Goal: Task Accomplishment & Management: Complete application form

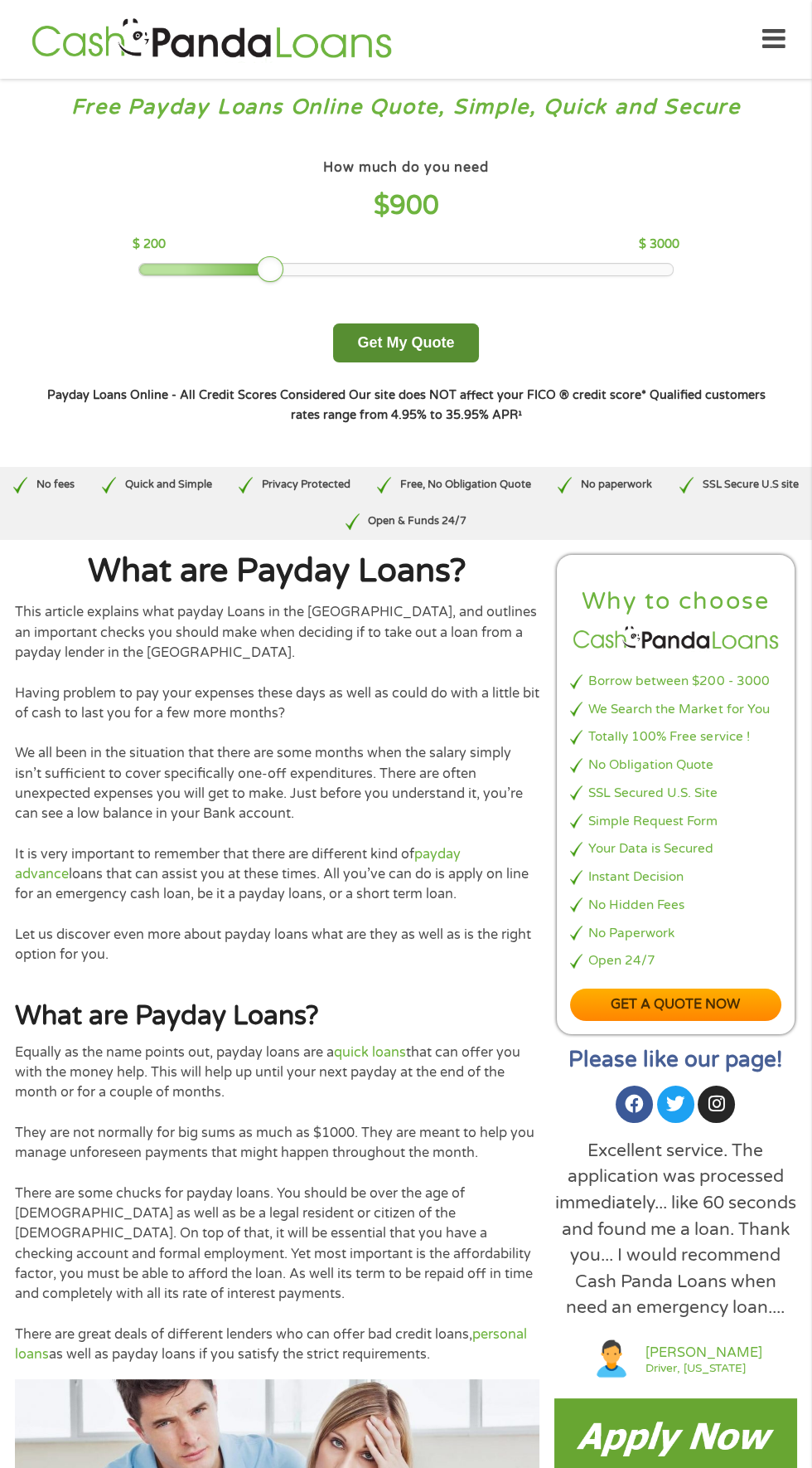
click at [430, 339] on button "Get My Quote" at bounding box center [406, 343] width 145 height 39
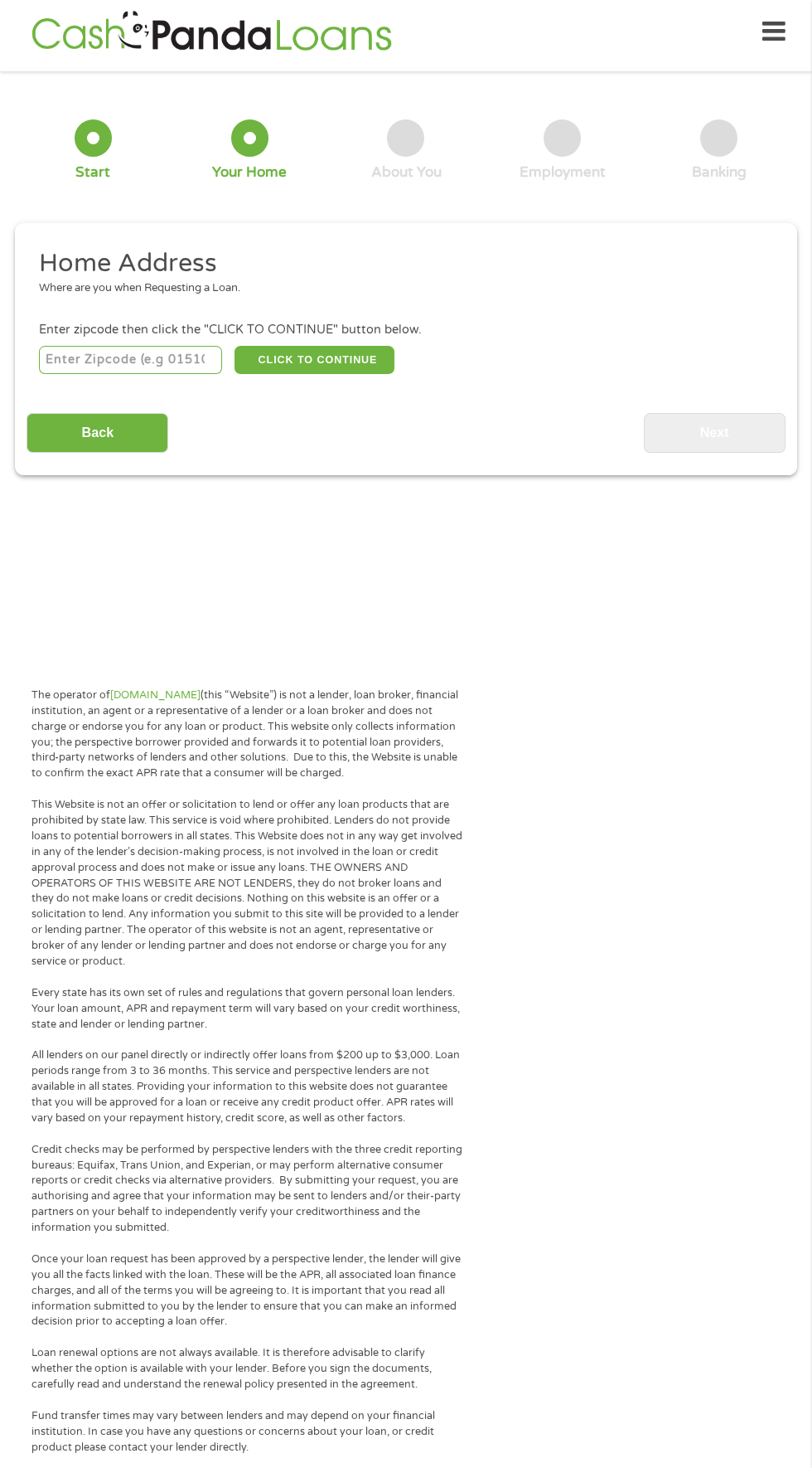
click at [158, 360] on input "number" at bounding box center [131, 360] width 184 height 28
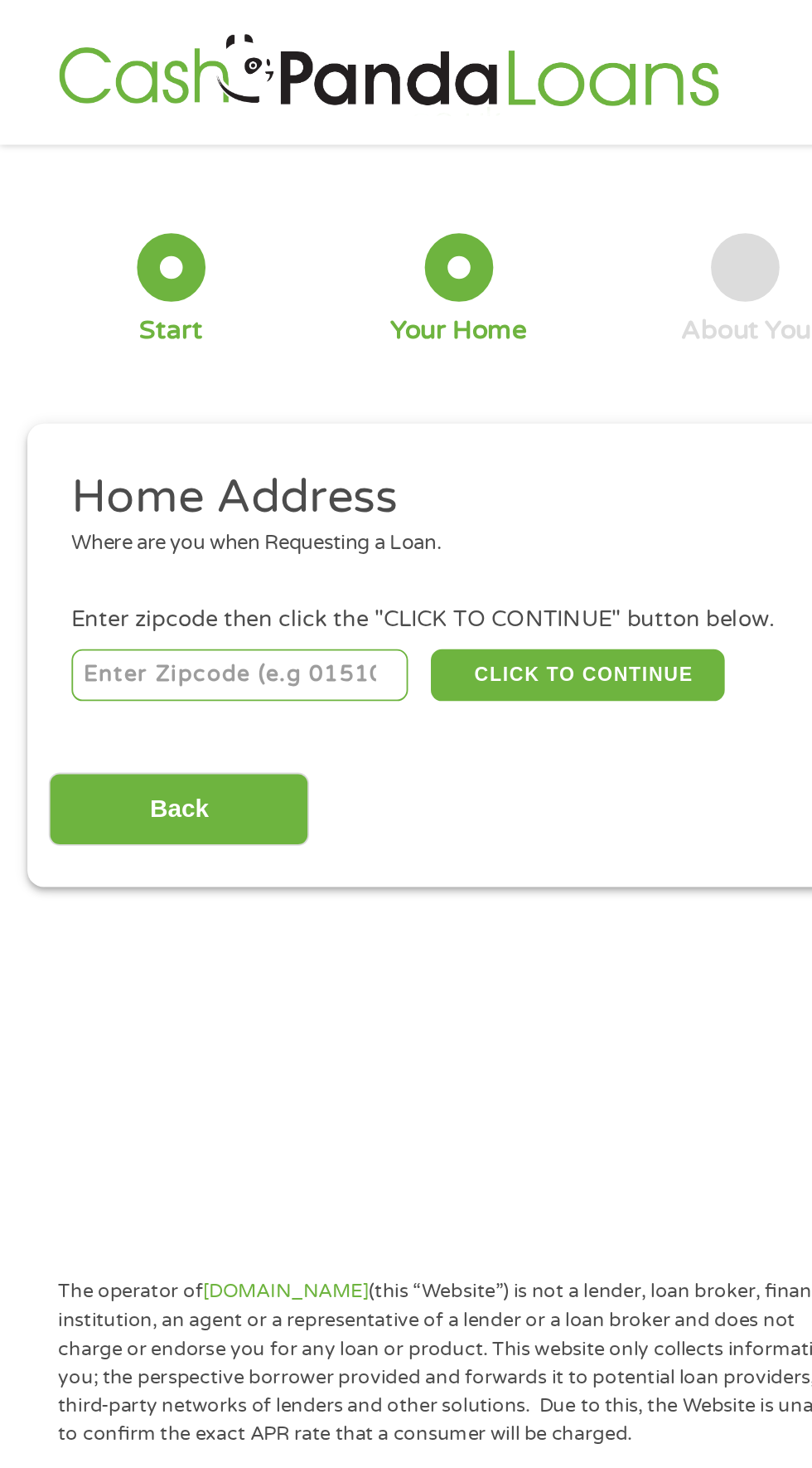
type input "65010"
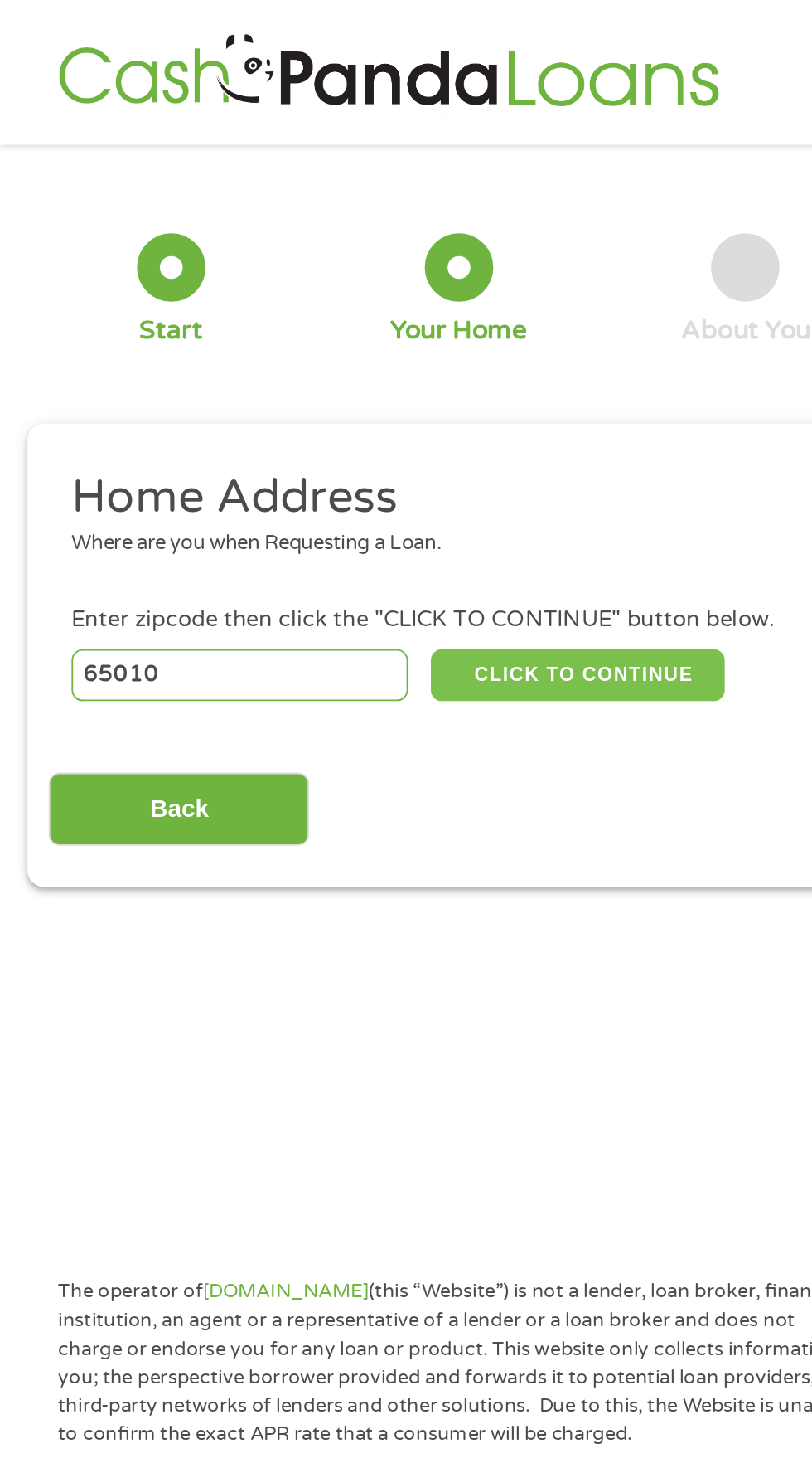
click at [353, 373] on button "CLICK TO CONTINUE" at bounding box center [314, 367] width 160 height 28
type input "65010"
type input "Ashland"
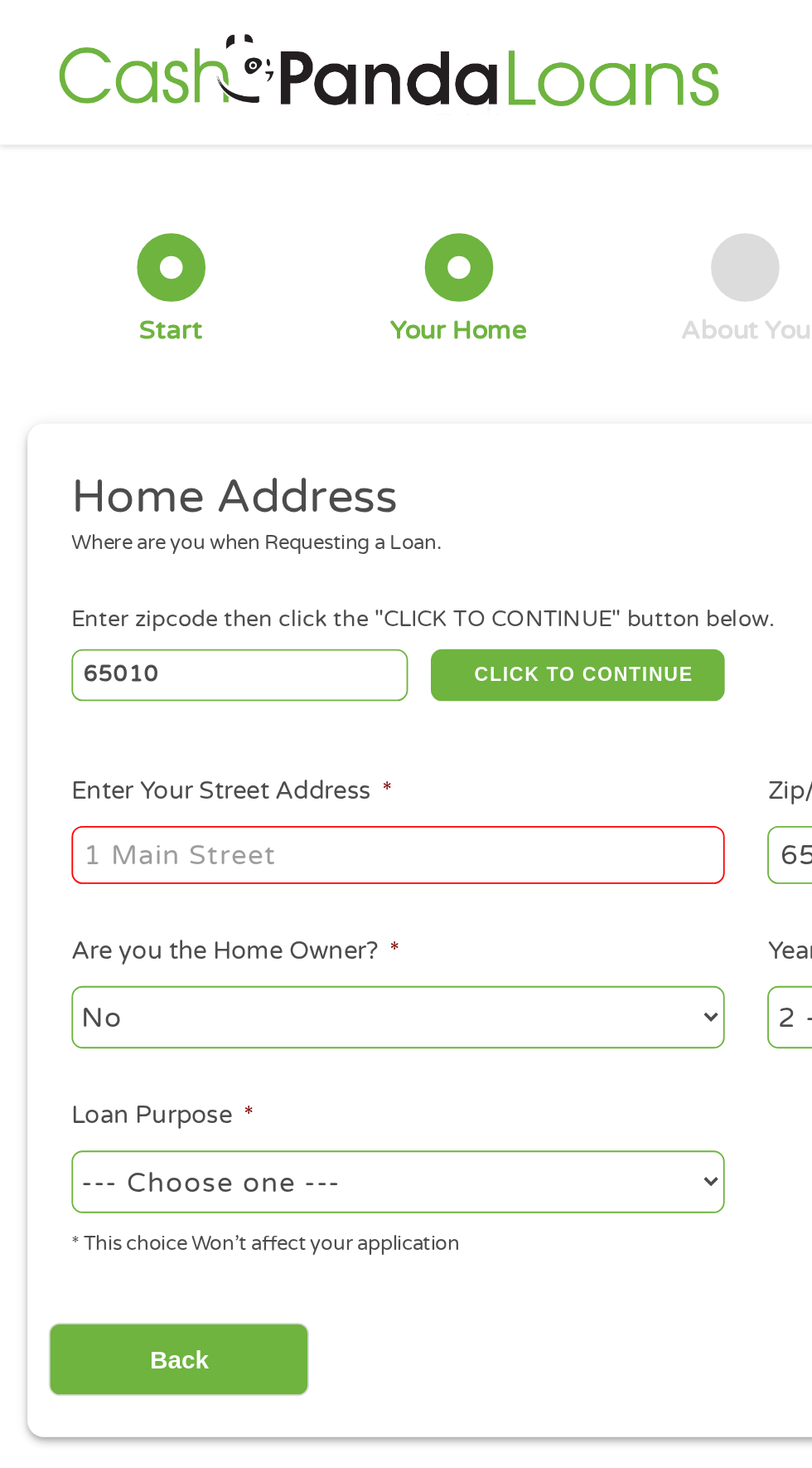
click at [277, 474] on input "Enter Your Street Address *" at bounding box center [217, 465] width 356 height 32
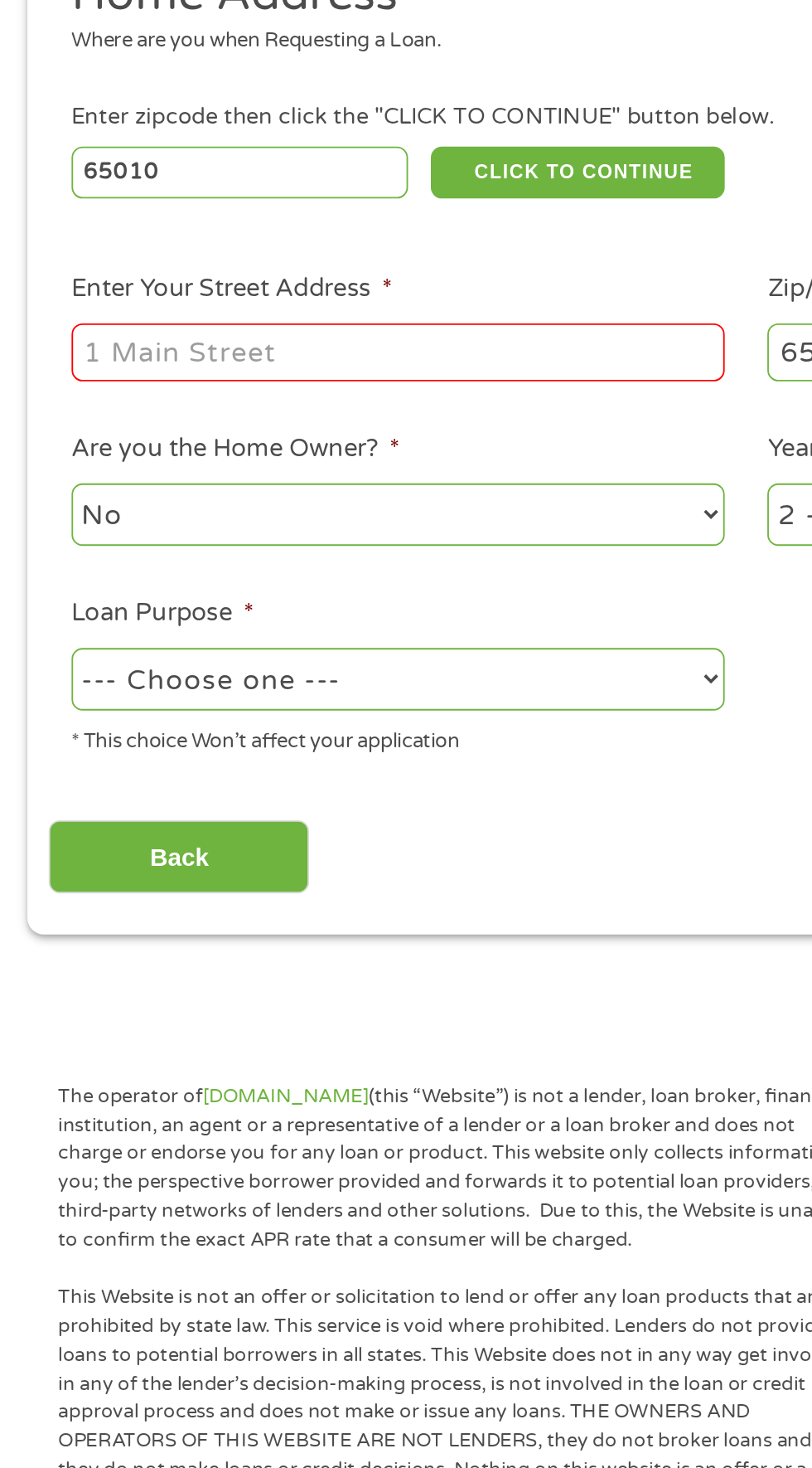
type input "510 redbud lane"
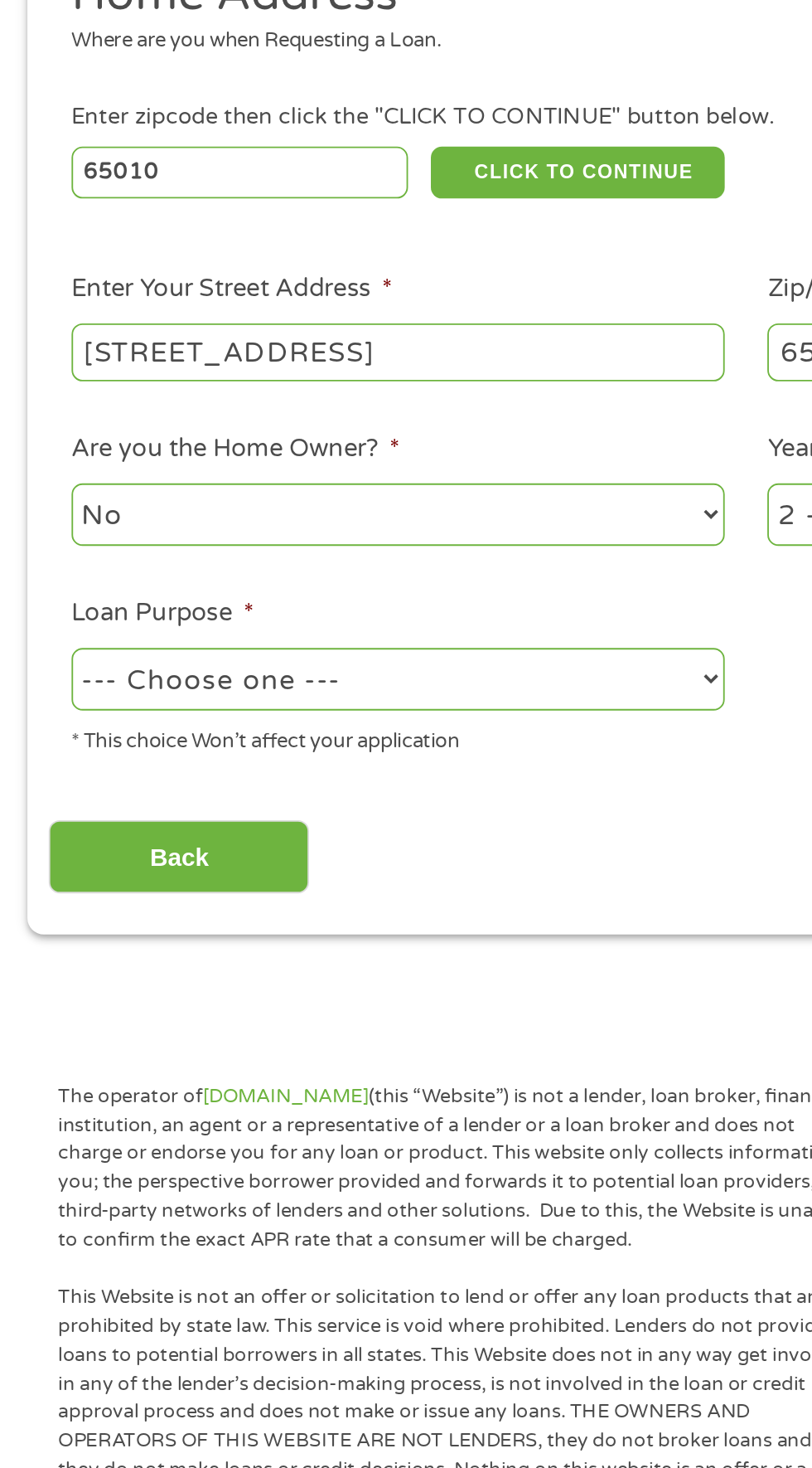
click at [345, 556] on select "No Yes" at bounding box center [217, 554] width 356 height 34
click at [39, 539] on select "No Yes" at bounding box center [217, 554] width 356 height 34
click at [337, 637] on select "--- Choose one --- Pay Bills Debt Consolidation Home Improvement Major Purchase…" at bounding box center [217, 643] width 356 height 34
select select "debtconsolidation"
click at [39, 628] on select "--- Choose one --- Pay Bills Debt Consolidation Home Improvement Major Purchase…" at bounding box center [217, 643] width 356 height 34
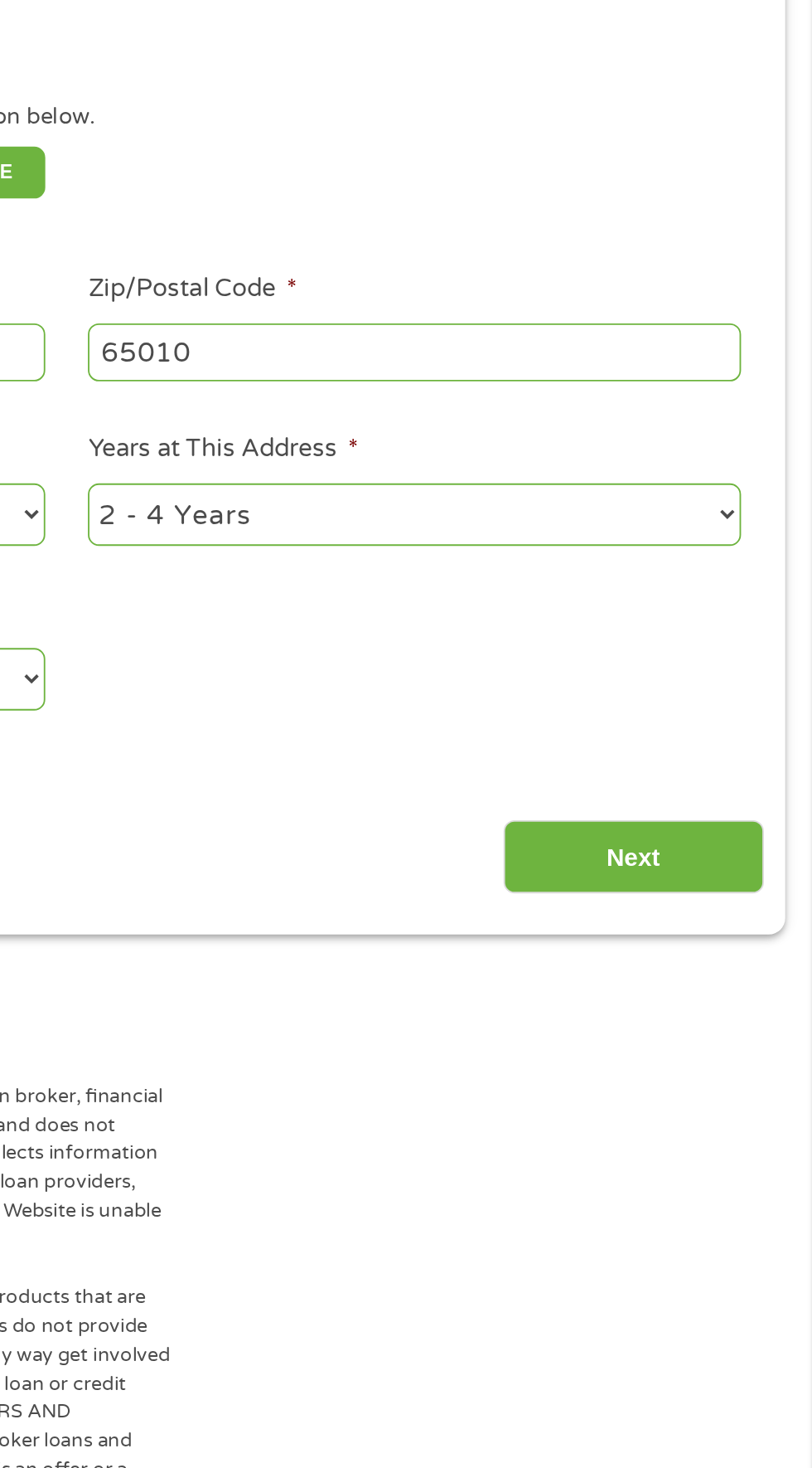
click at [722, 556] on select "1 Year or less 1 - 2 Years 2 - 4 Years Over 4 Years" at bounding box center [596, 554] width 356 height 34
select select "12months"
click at [418, 539] on select "1 Year or less 1 - 2 Years 2 - 4 Years Over 4 Years" at bounding box center [596, 554] width 356 height 34
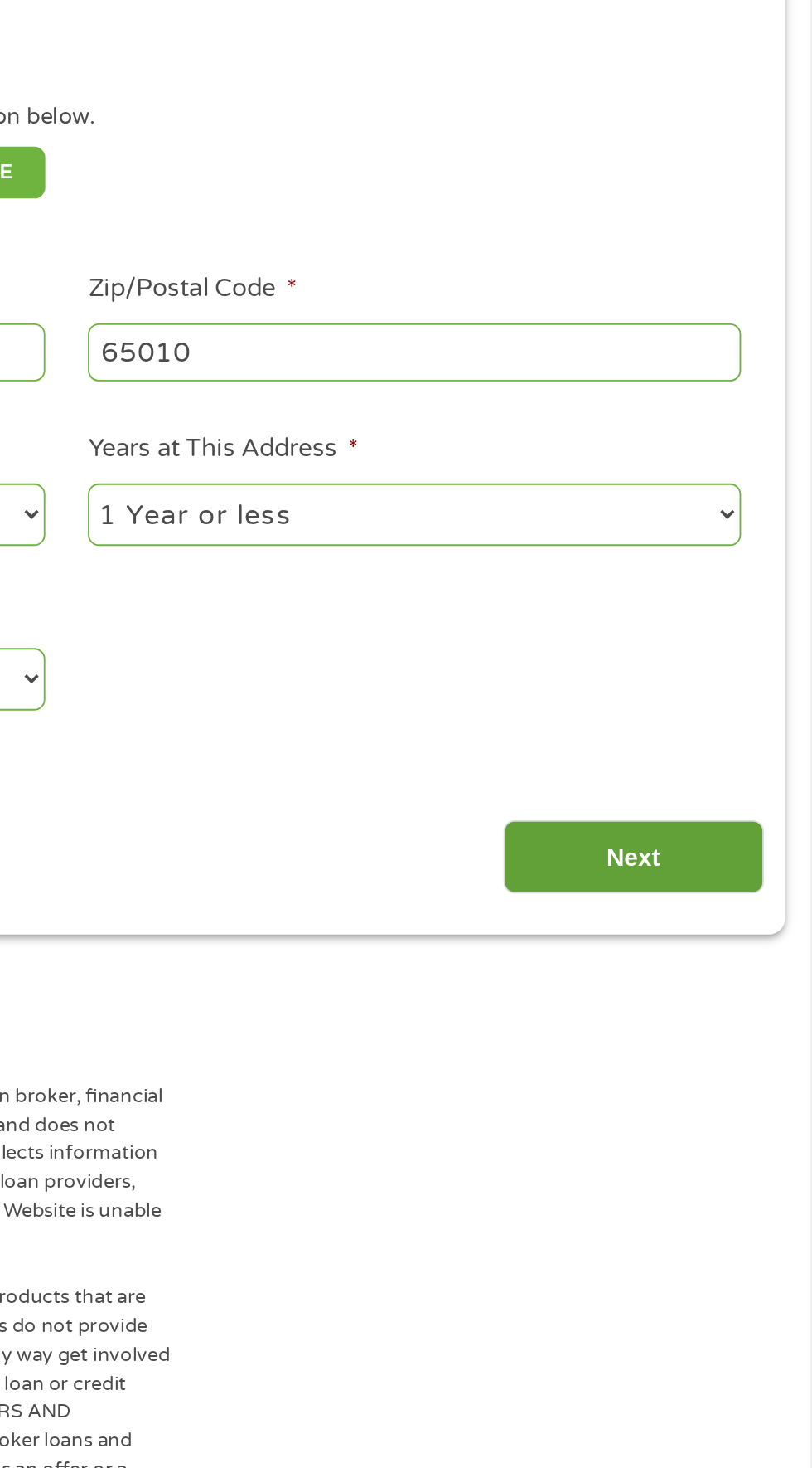
click at [748, 726] on input "Next" at bounding box center [715, 740] width 142 height 40
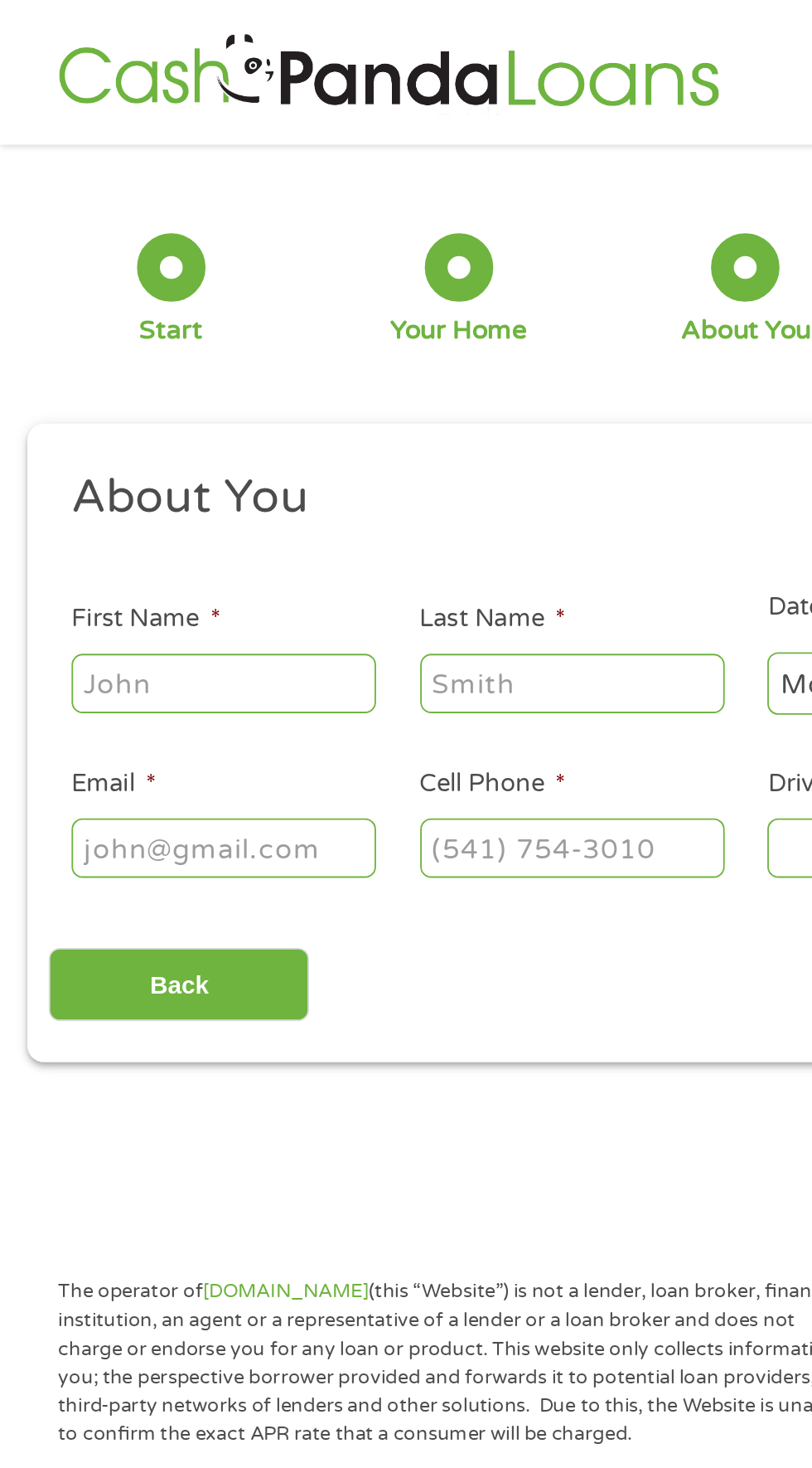
click at [148, 370] on input "First Name *" at bounding box center [122, 371] width 166 height 32
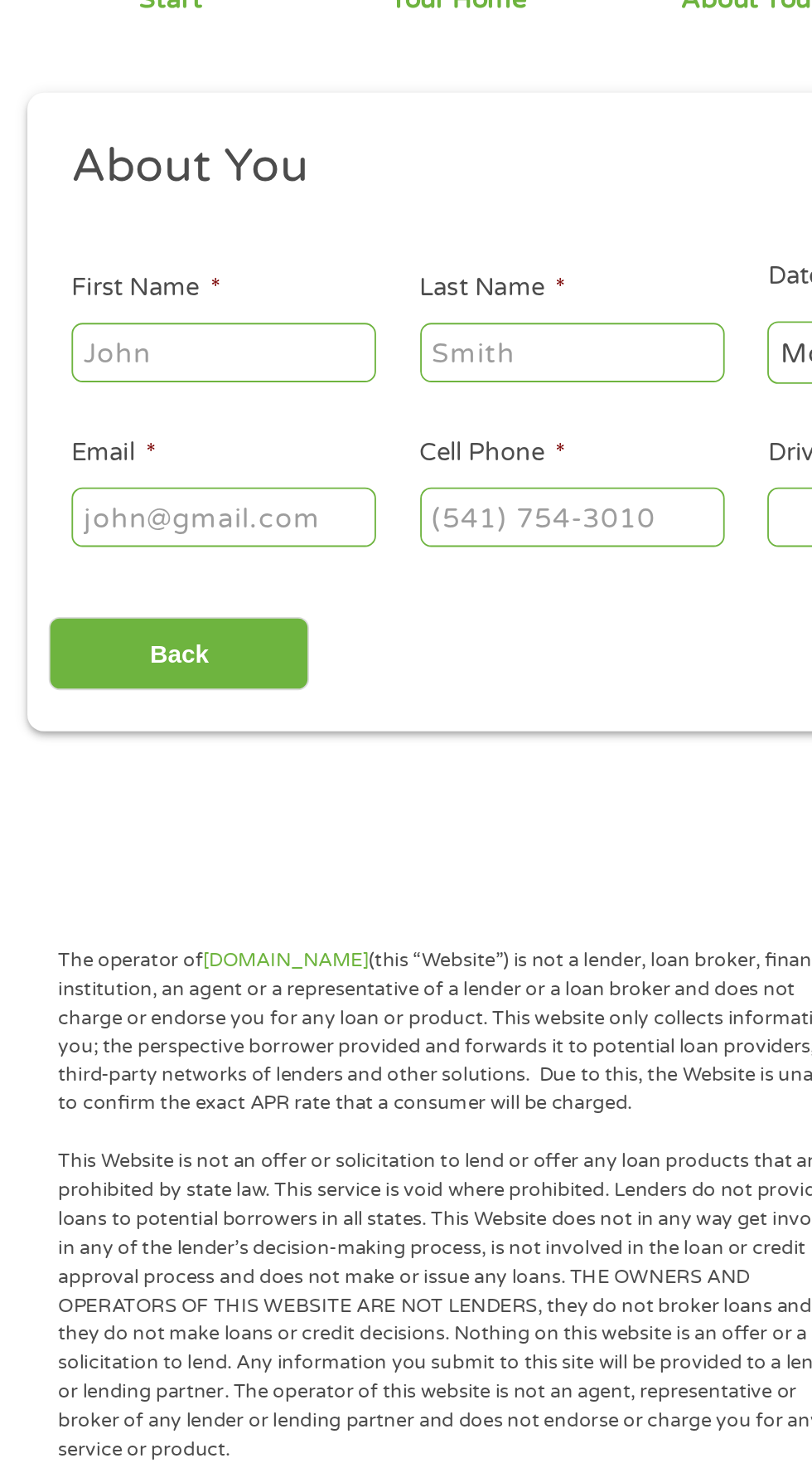
type input "Kevin"
type input "Neely"
type input "fireprowlerr@gmail.com"
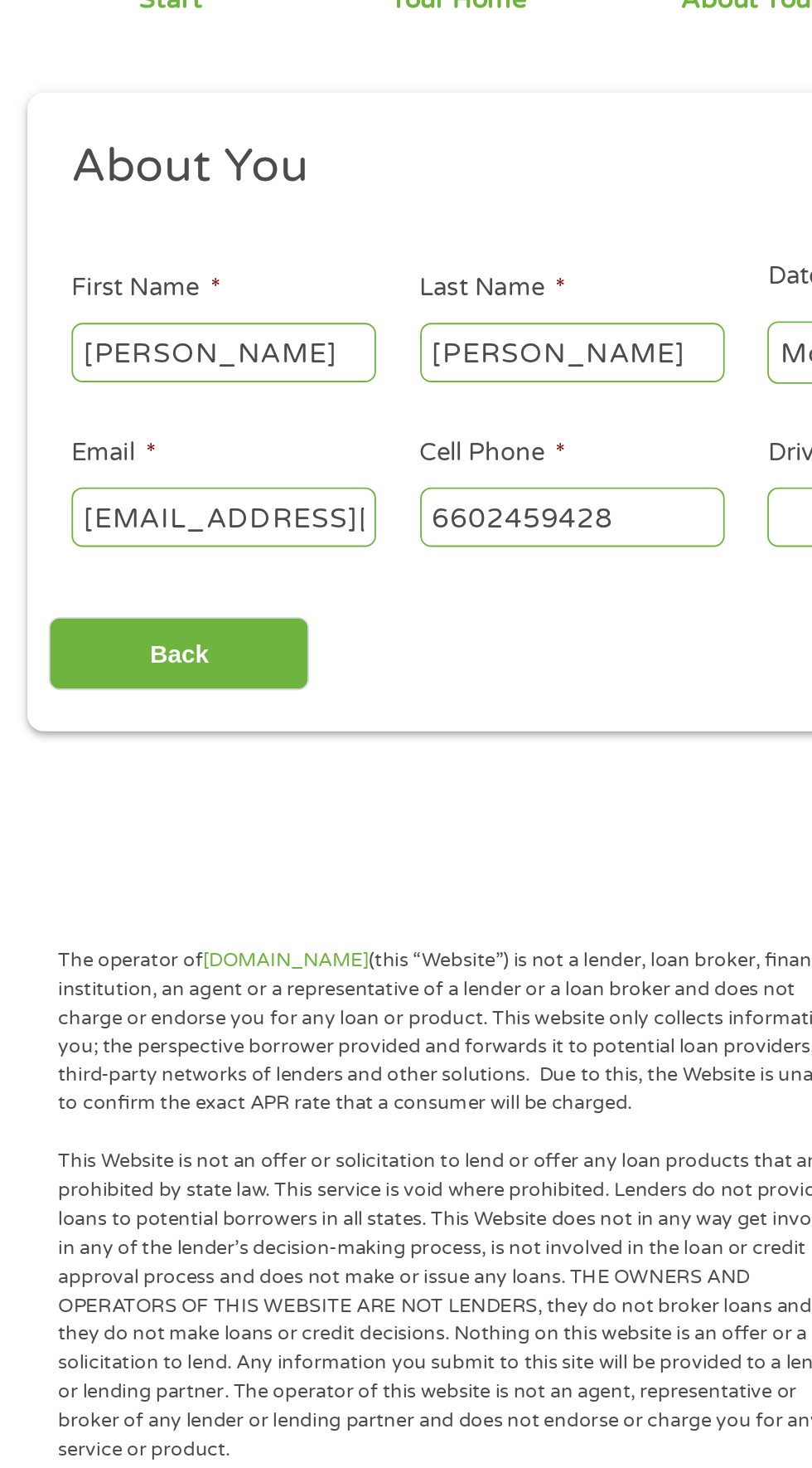
type input "(660) 245-9428"
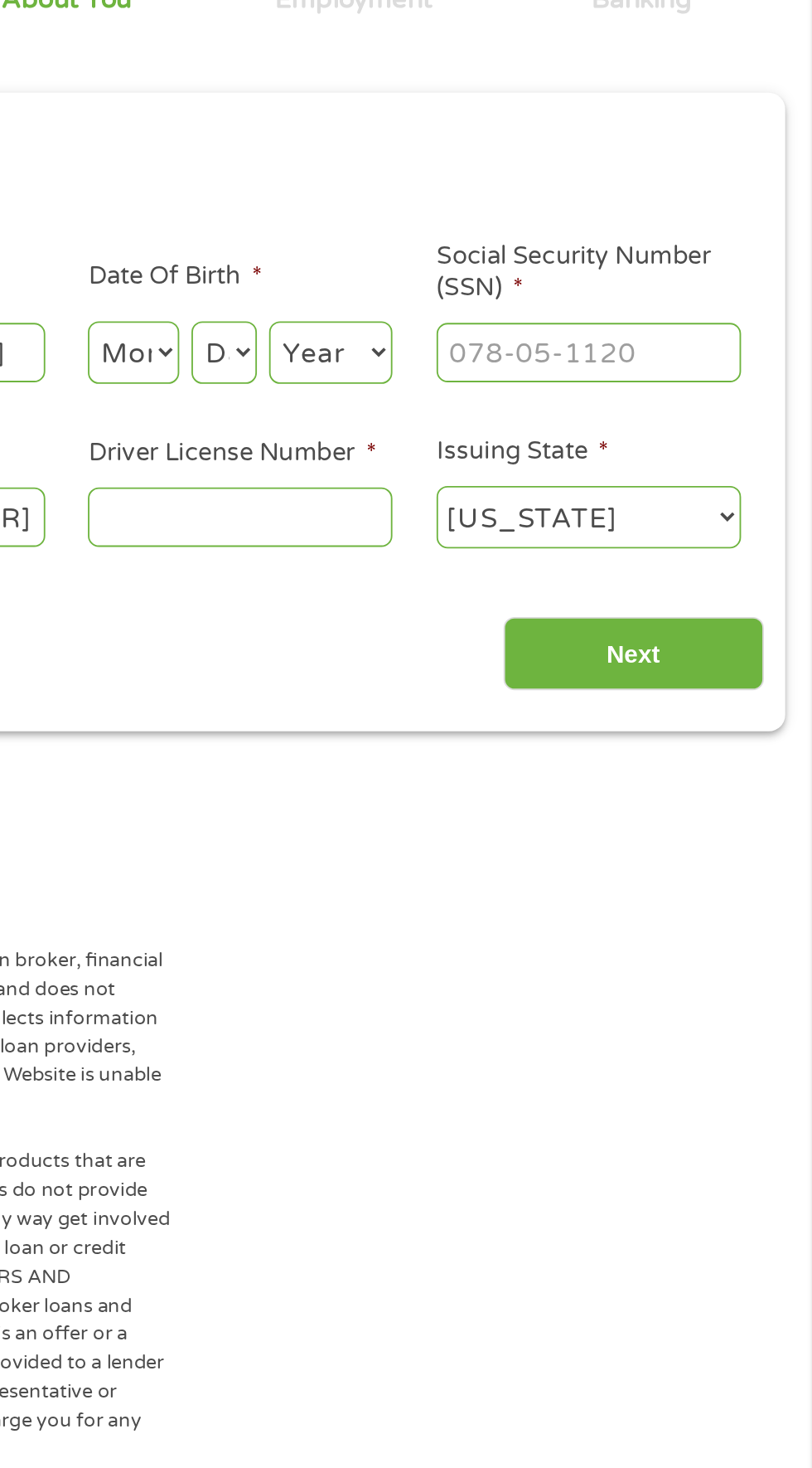
click at [434, 360] on select "Month 1 2 3 4 5 6 7 8 9 10 11 12" at bounding box center [442, 372] width 50 height 34
select select "5"
click at [418, 356] on select "Month 1 2 3 4 5 6 7 8 9 10 11 12" at bounding box center [442, 372] width 50 height 34
click at [498, 368] on select "Day 1 2 3 4 5 6 7 8 9 10 11 12 13 14 15 16 17 18 19 20 21 22 23 24 25 26 27 28 …" at bounding box center [492, 372] width 36 height 34
select select "27"
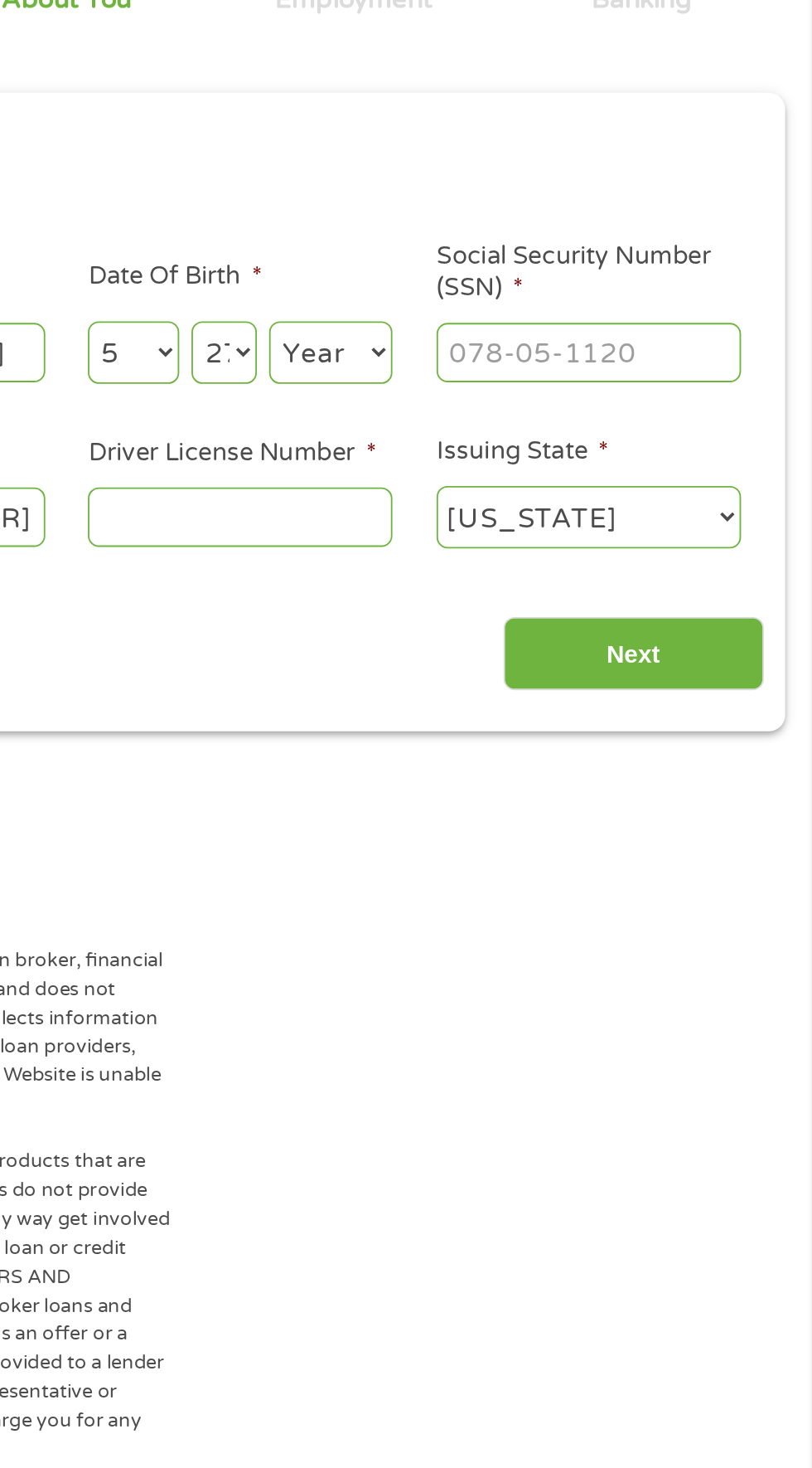
click at [474, 356] on select "Day 1 2 3 4 5 6 7 8 9 10 11 12 13 14 15 16 17 18 19 20 21 22 23 24 25 26 27 28 …" at bounding box center [492, 372] width 36 height 34
click at [564, 371] on select "Year 2007 2006 2005 2004 2003 2002 2001 2000 1999 1998 1997 1996 1995 1994 1993…" at bounding box center [550, 372] width 67 height 34
select select "1993"
click at [517, 356] on select "Year 2007 2006 2005 2004 2003 2002 2001 2000 1999 1998 1997 1996 1995 1994 1993…" at bounding box center [550, 372] width 67 height 34
click at [717, 369] on input "Social Security Number (SSN) *" at bounding box center [690, 371] width 166 height 32
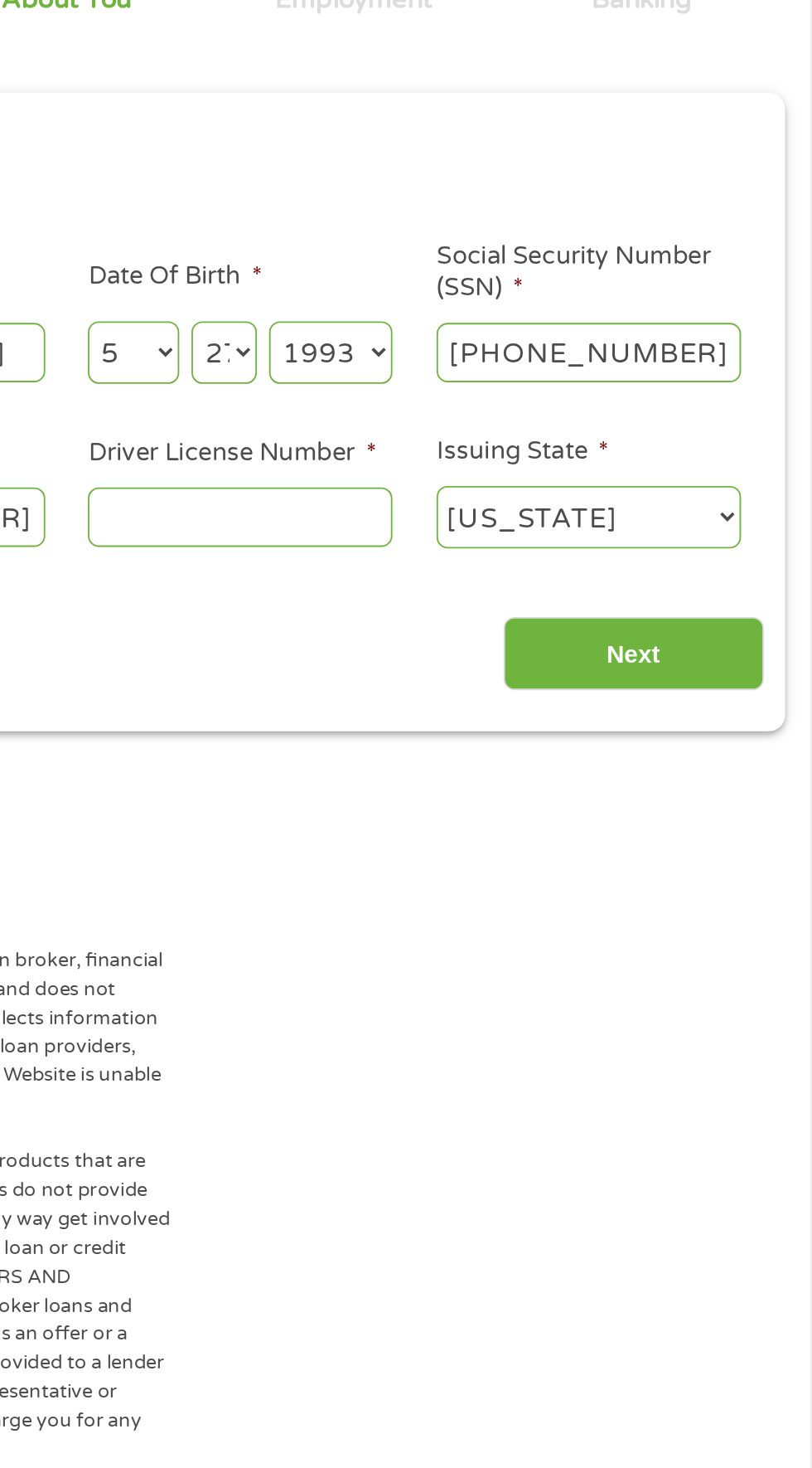
type input "530-75-0090"
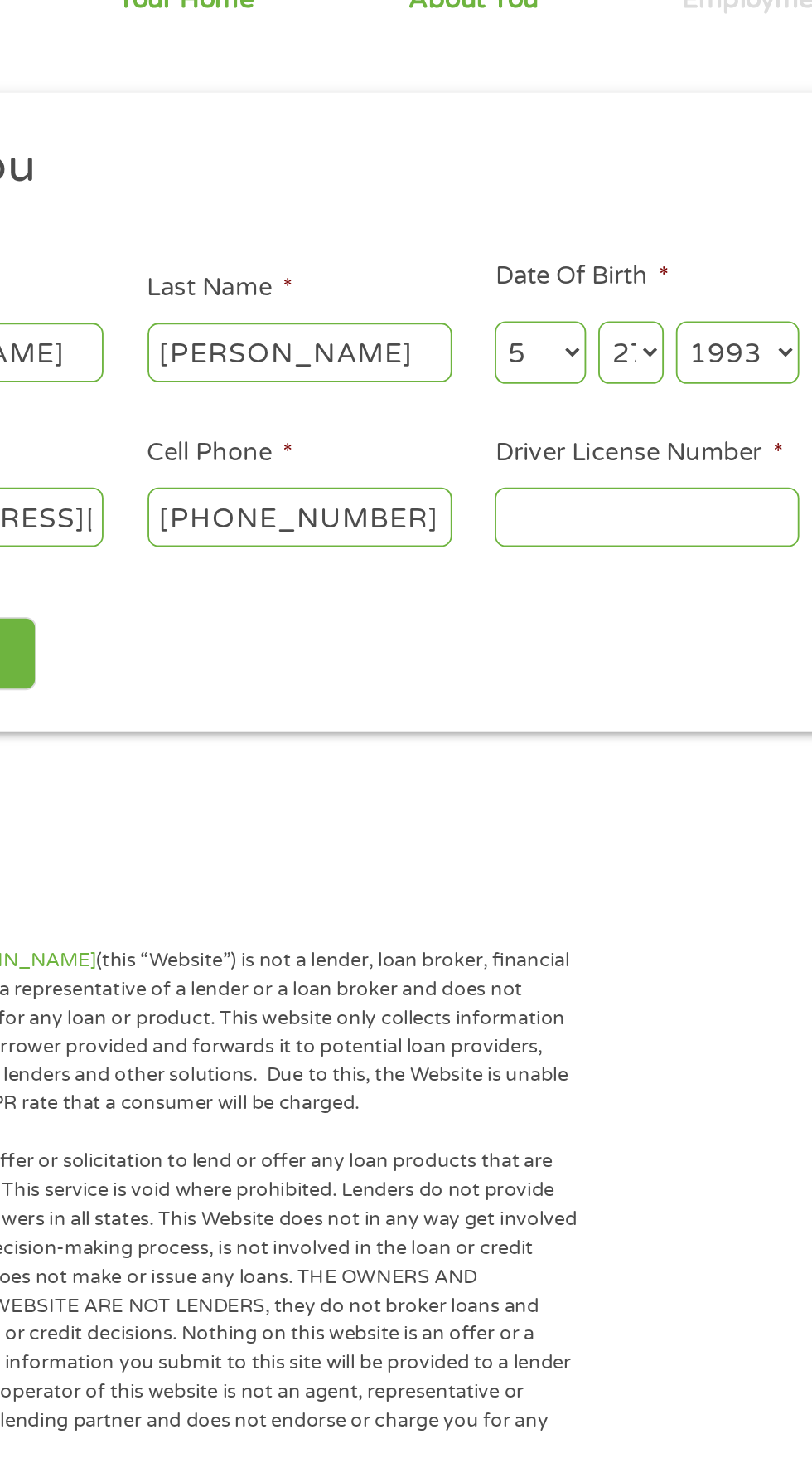
click at [489, 463] on input "Driver License Number *" at bounding box center [501, 461] width 166 height 32
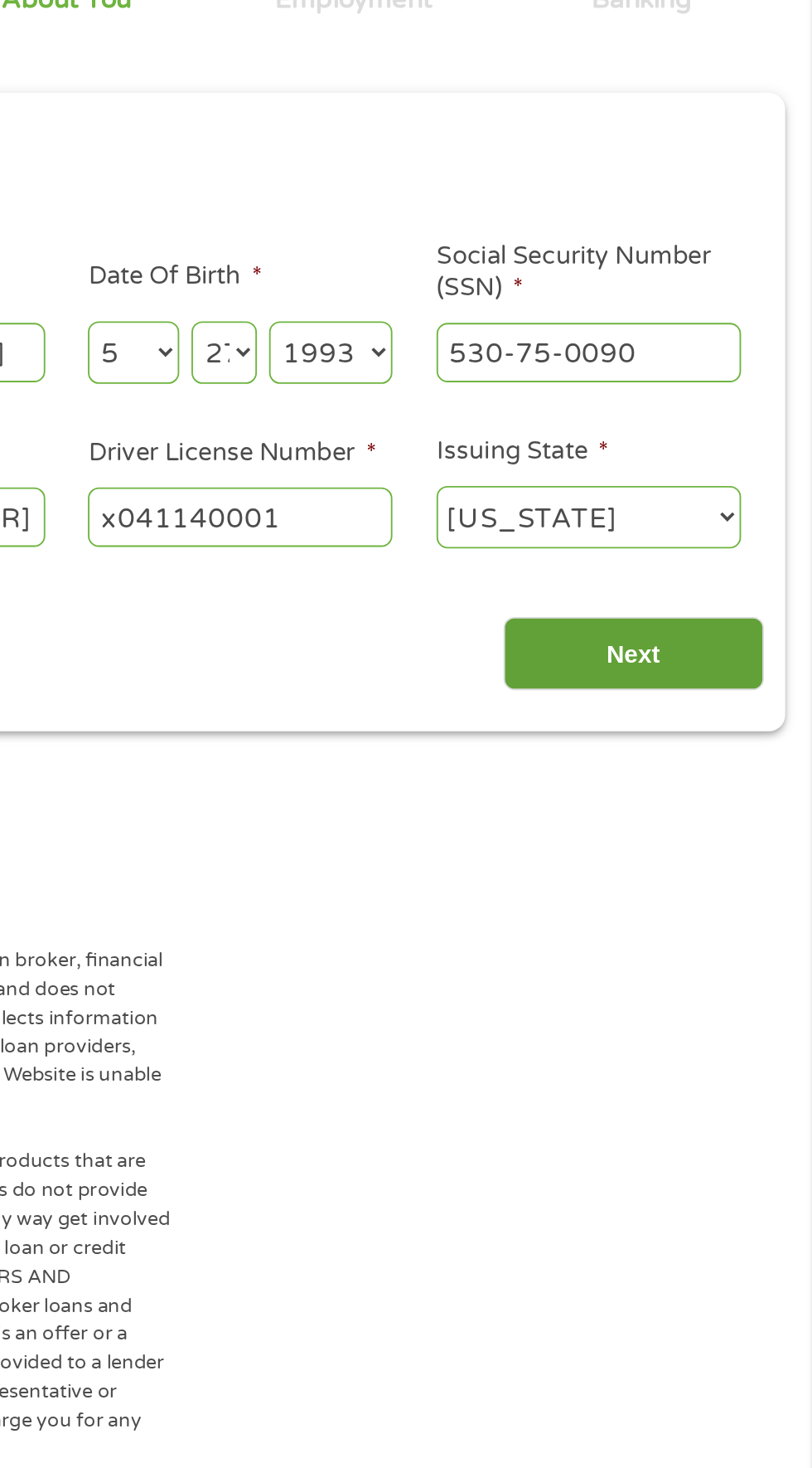
type input "x041140001"
click at [737, 536] on input "Next" at bounding box center [715, 536] width 142 height 40
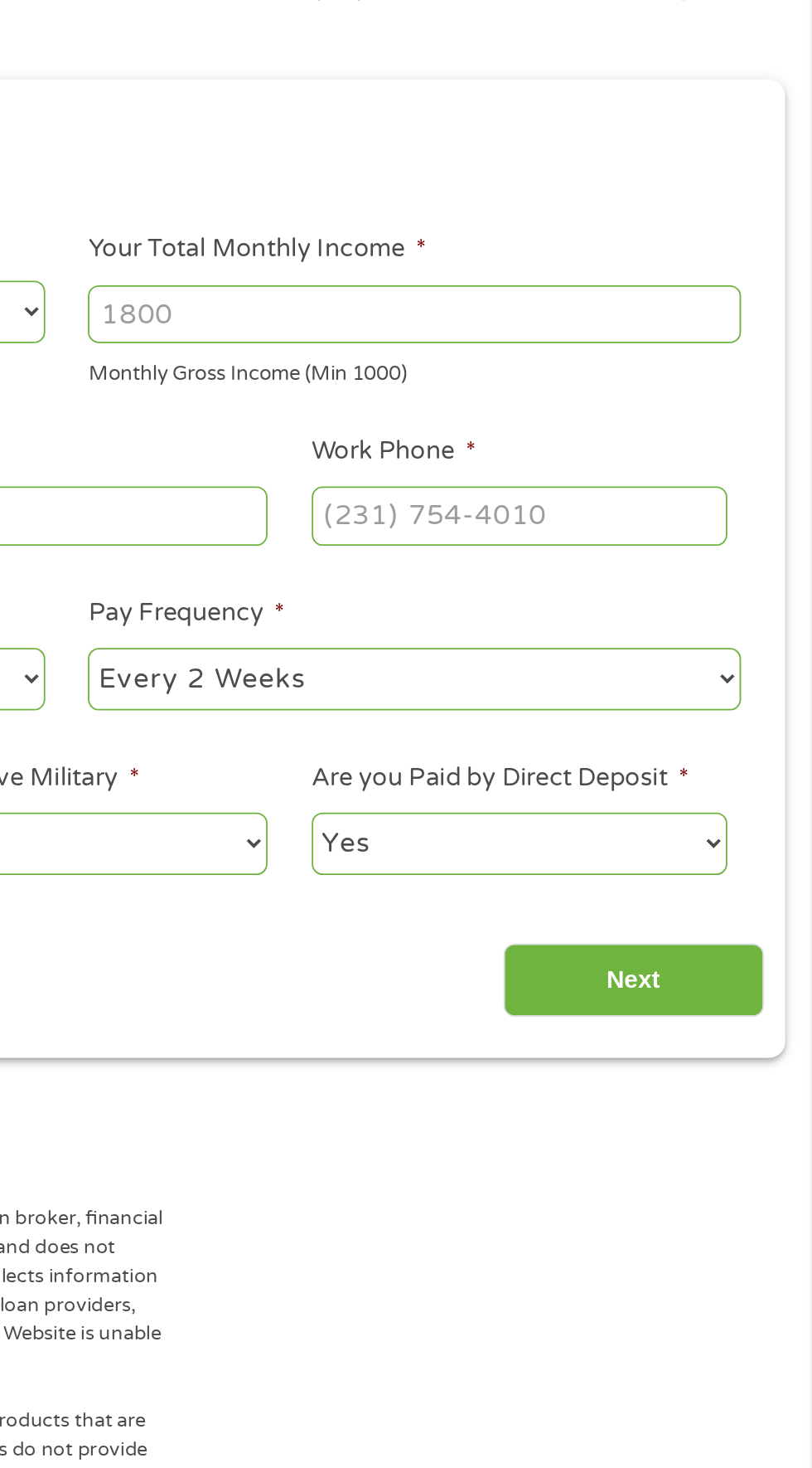
scroll to position [8, 0]
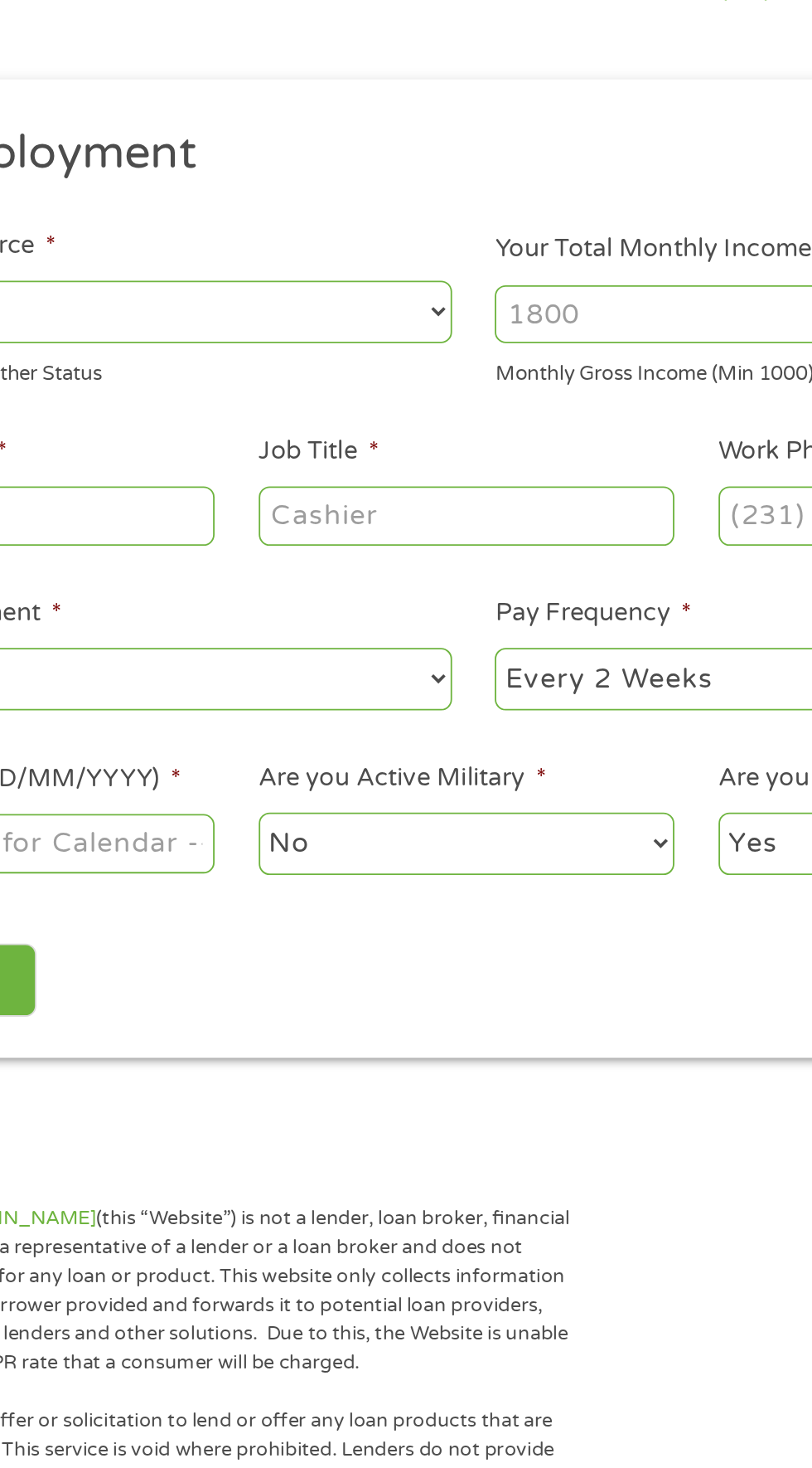
click at [513, 345] on input "Your Total Monthly Income *" at bounding box center [596, 350] width 356 height 32
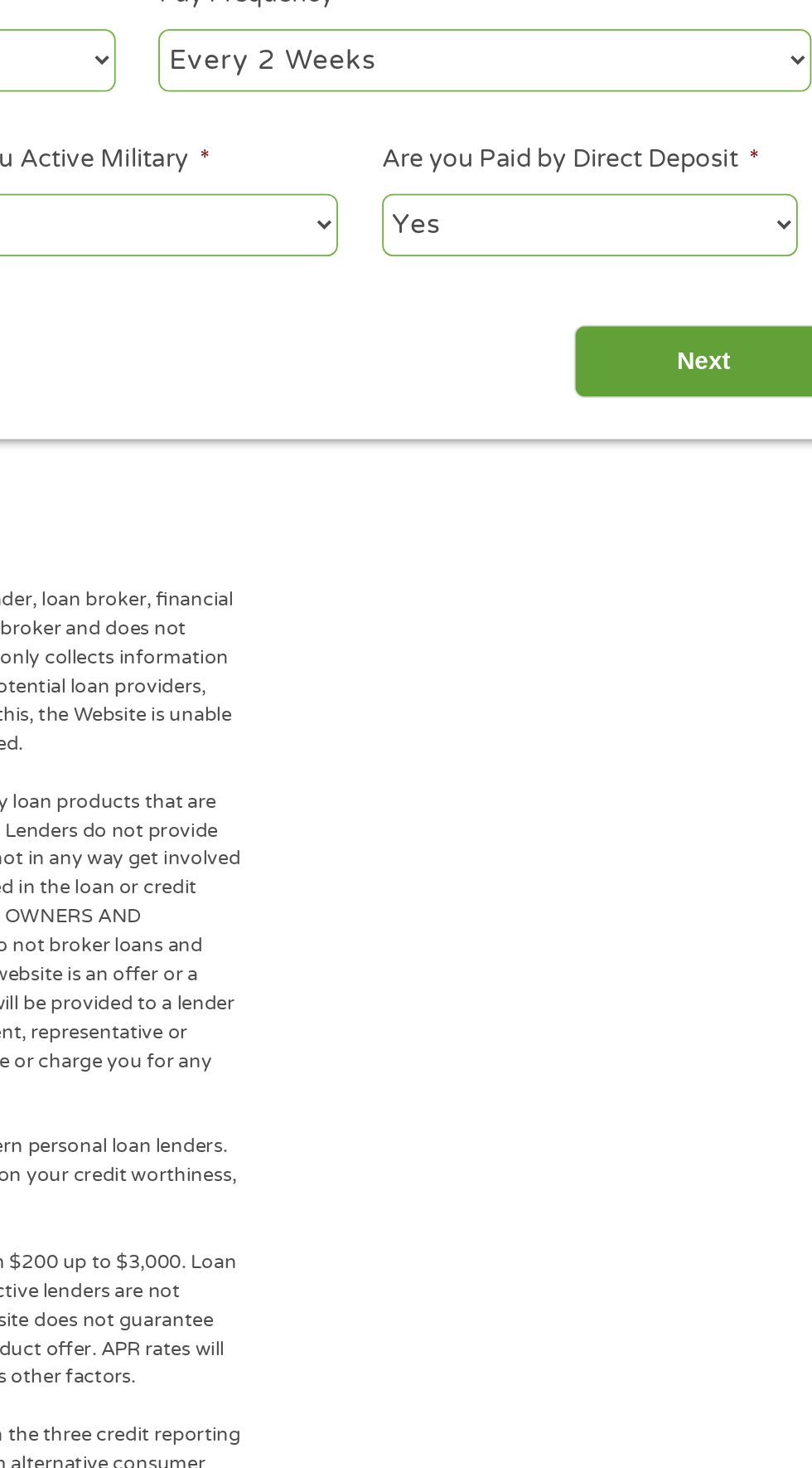
type input "1450"
click at [727, 707] on input "Next" at bounding box center [715, 713] width 142 height 40
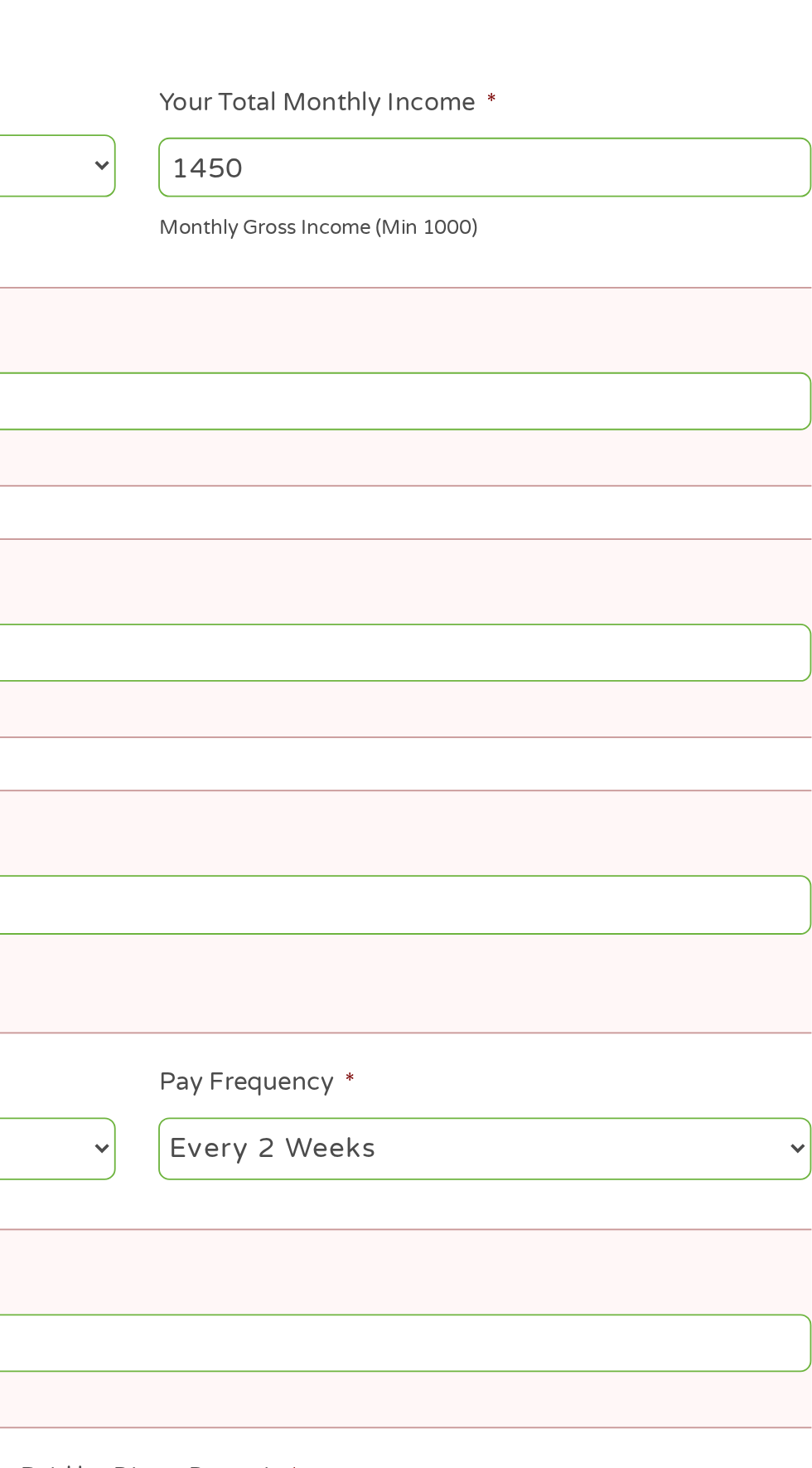
click at [648, 940] on select "--- Choose one --- Every 2 Weeks Every Week Monthly Semi-Monthly" at bounding box center [596, 947] width 356 height 34
select select "monthly"
click at [418, 930] on select "--- Choose one --- Every 2 Weeks Every Week Monthly Semi-Monthly" at bounding box center [596, 947] width 356 height 34
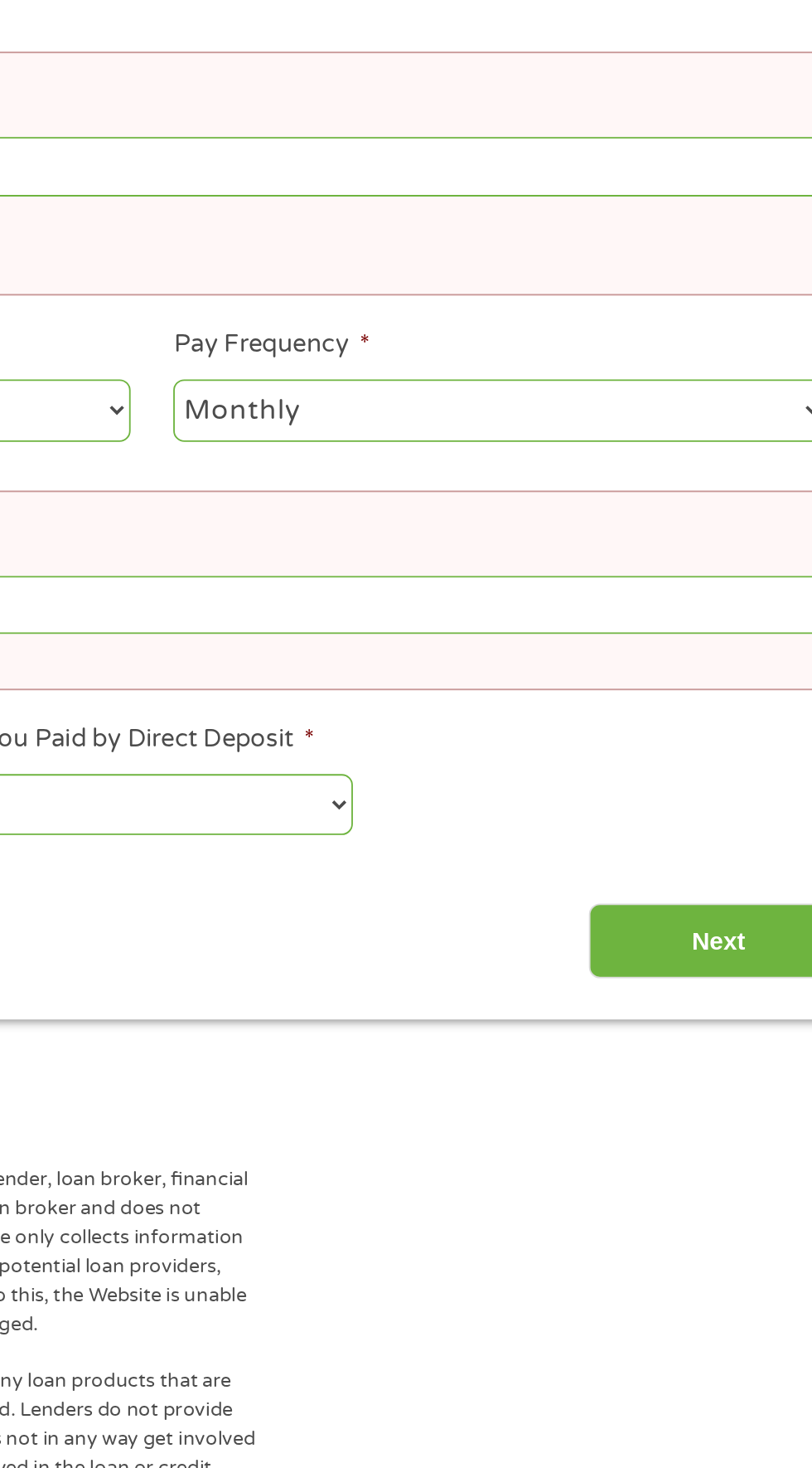
scroll to position [64, 0]
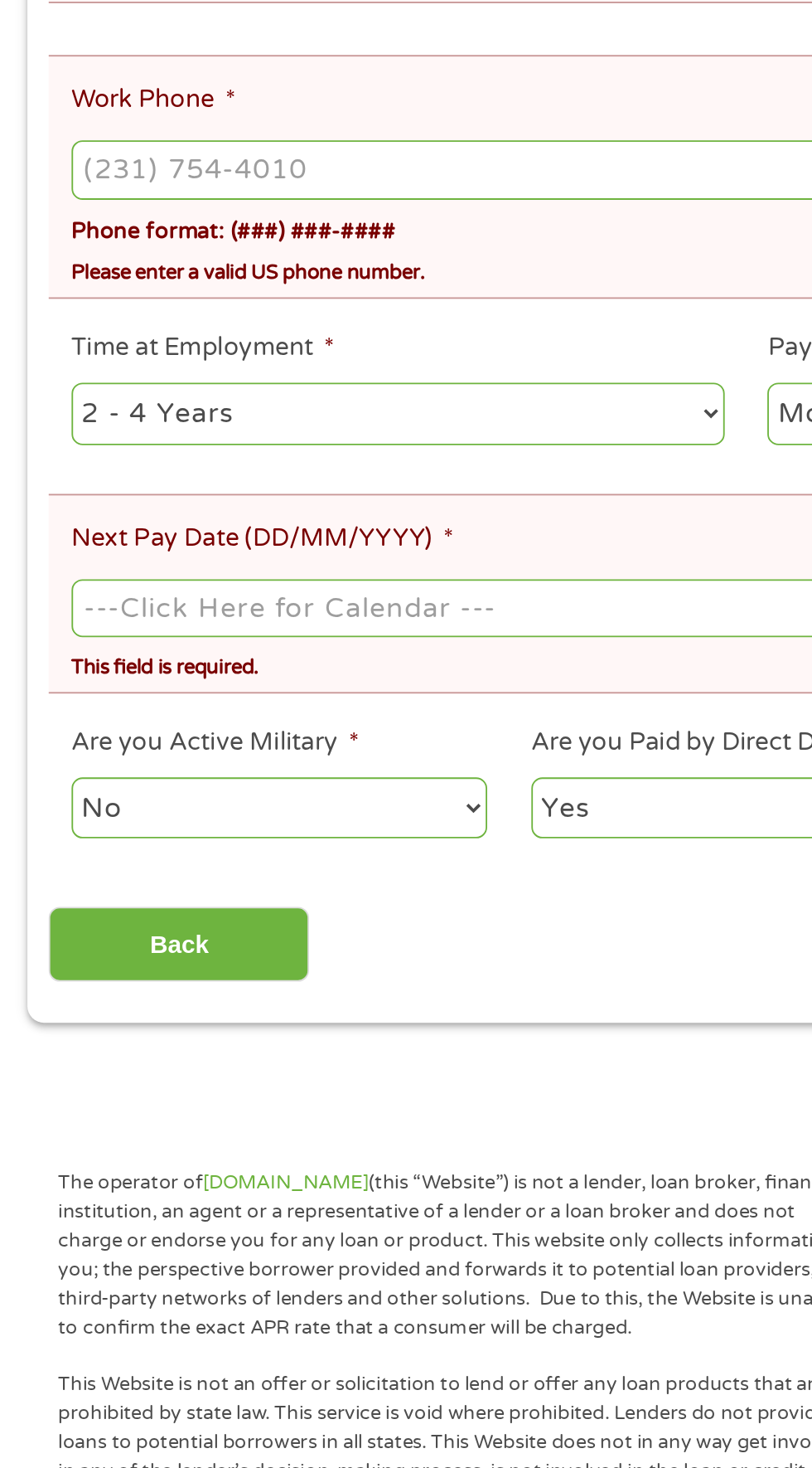
click at [286, 980] on input "Next Pay Date (DD/MM/YYYY) *" at bounding box center [406, 996] width 734 height 32
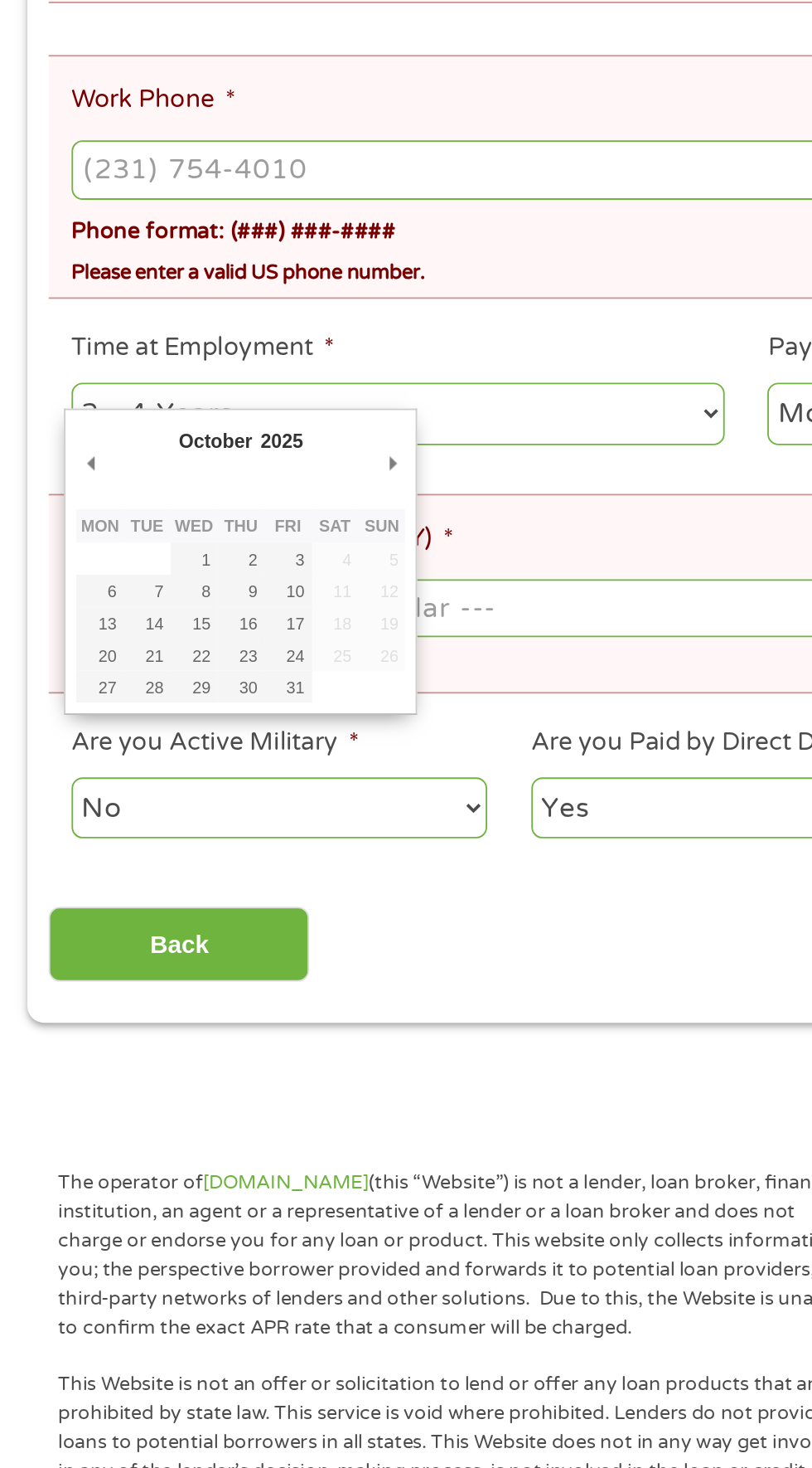
type input "01/10/2025"
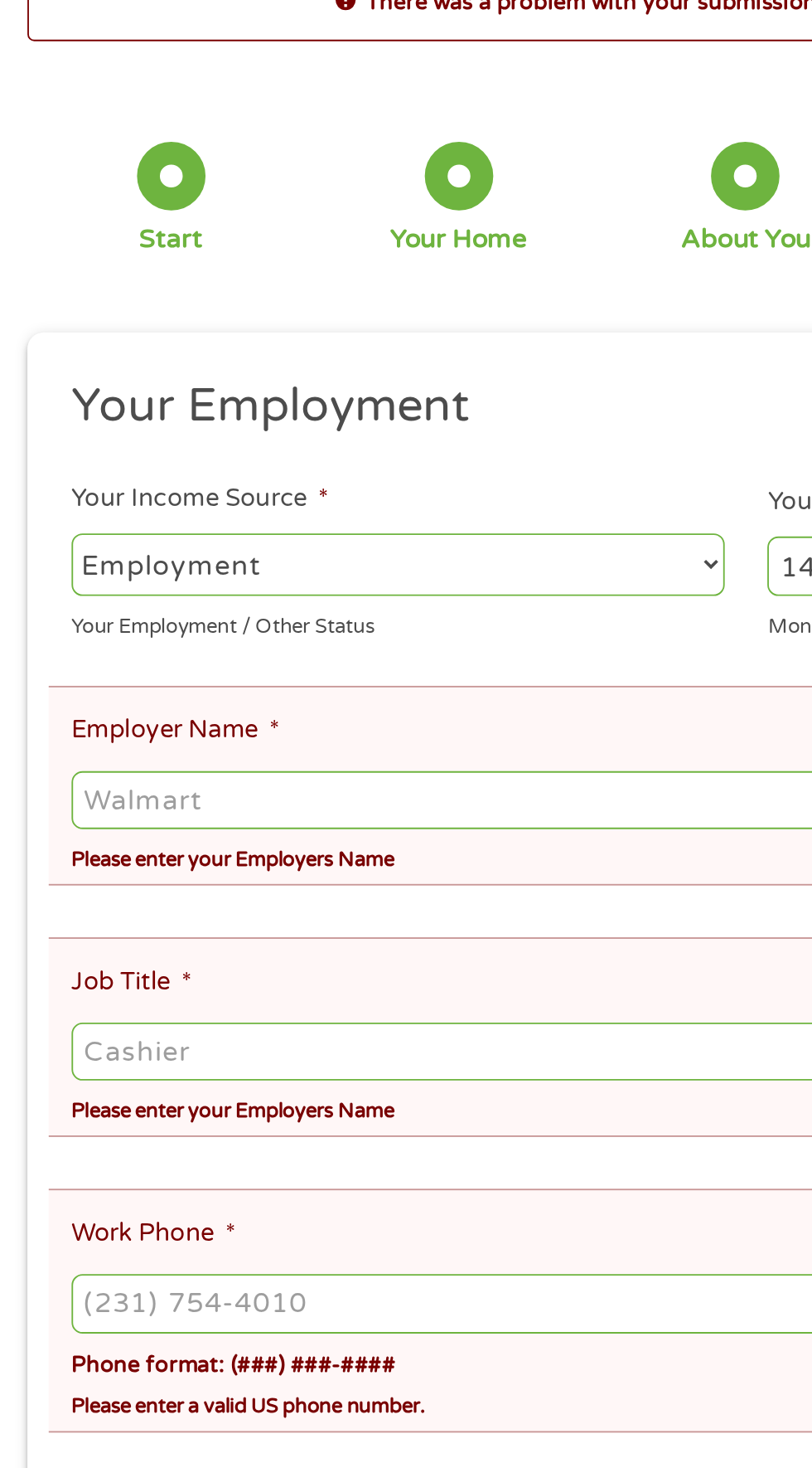
click at [261, 354] on select "--- Choose one --- Employment Self Employed Benefits" at bounding box center [217, 355] width 356 height 34
select select "benefits"
click at [39, 340] on select "--- Choose one --- Employment Self Employed Benefits" at bounding box center [217, 355] width 356 height 34
type input "Other"
type input "(660) 245-9428"
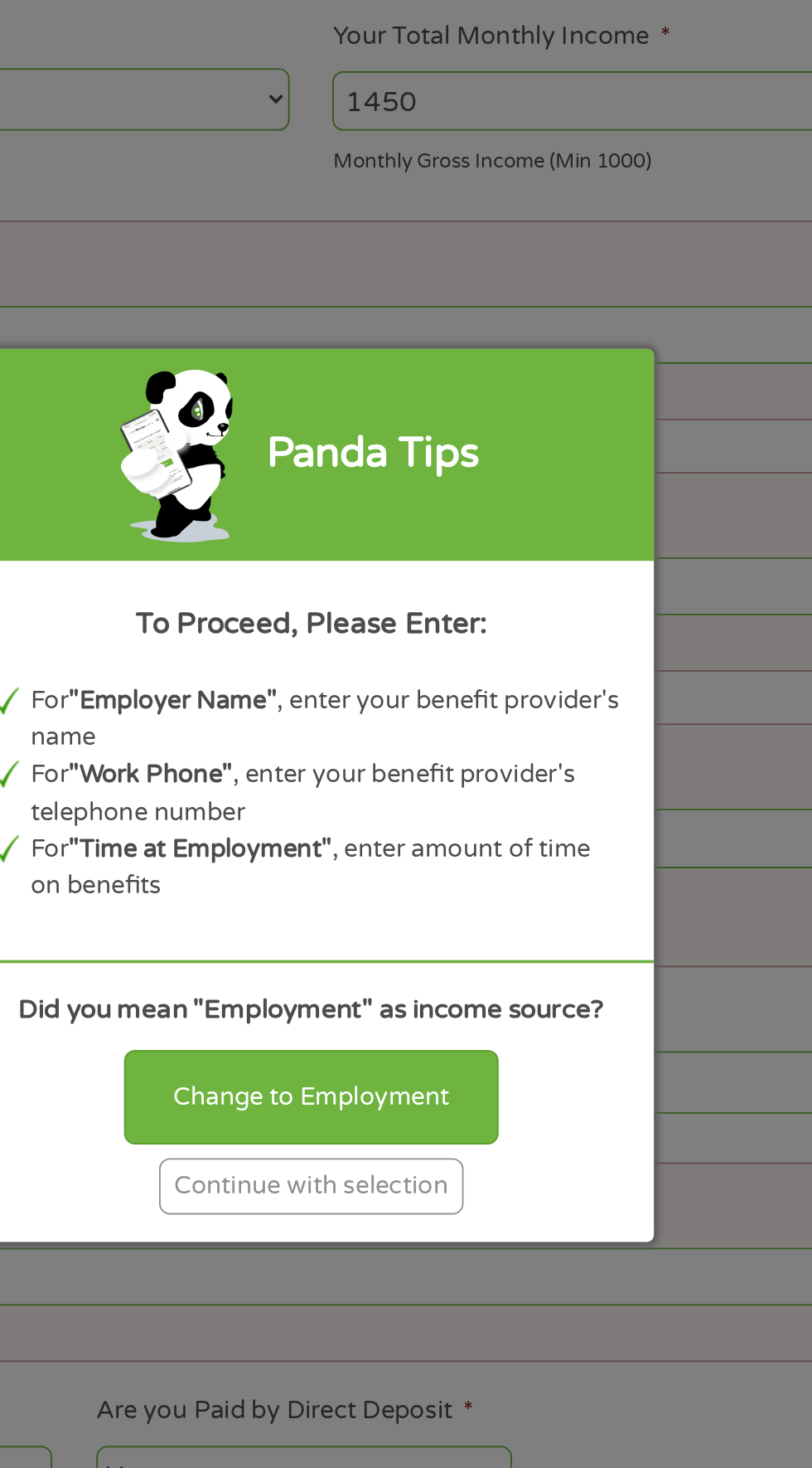
click at [447, 946] on div "Continue with selection" at bounding box center [406, 947] width 166 height 31
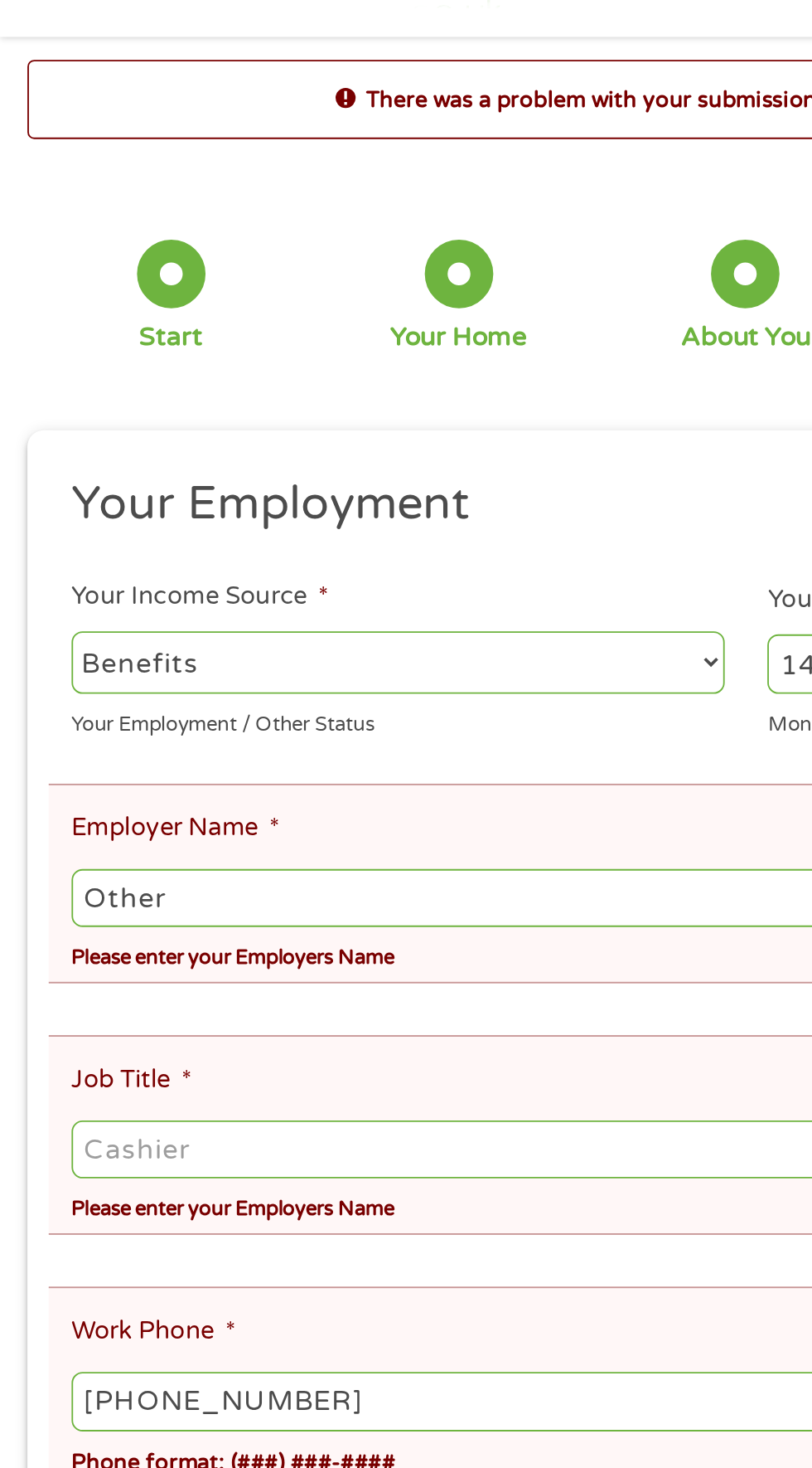
scroll to position [46, 0]
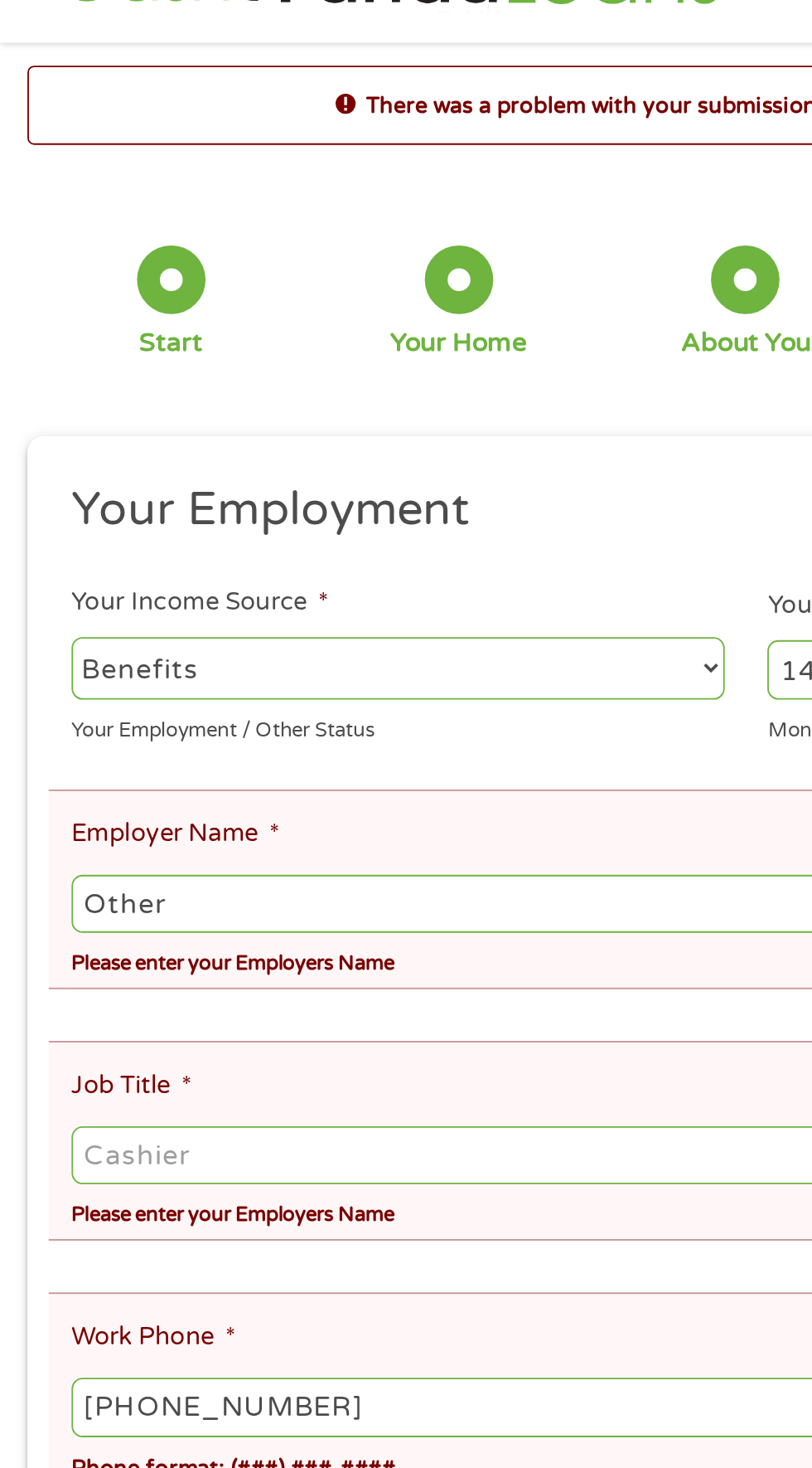
click at [298, 502] on input "Other" at bounding box center [406, 501] width 734 height 32
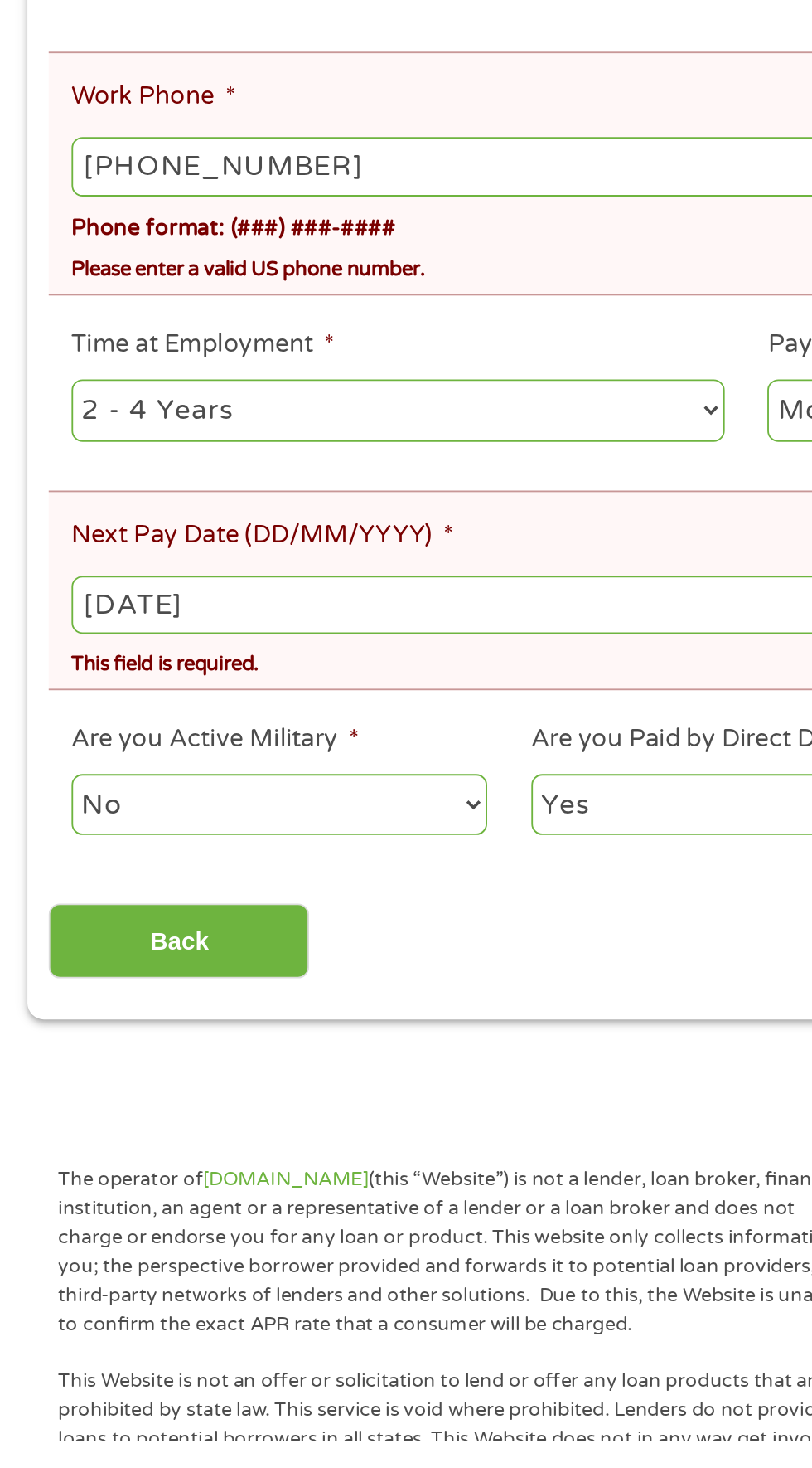
click at [335, 897] on select "--- Choose one --- 1 Year or less 1 - 2 Years 2 - 4 Years Over 4 Years" at bounding box center [217, 908] width 356 height 34
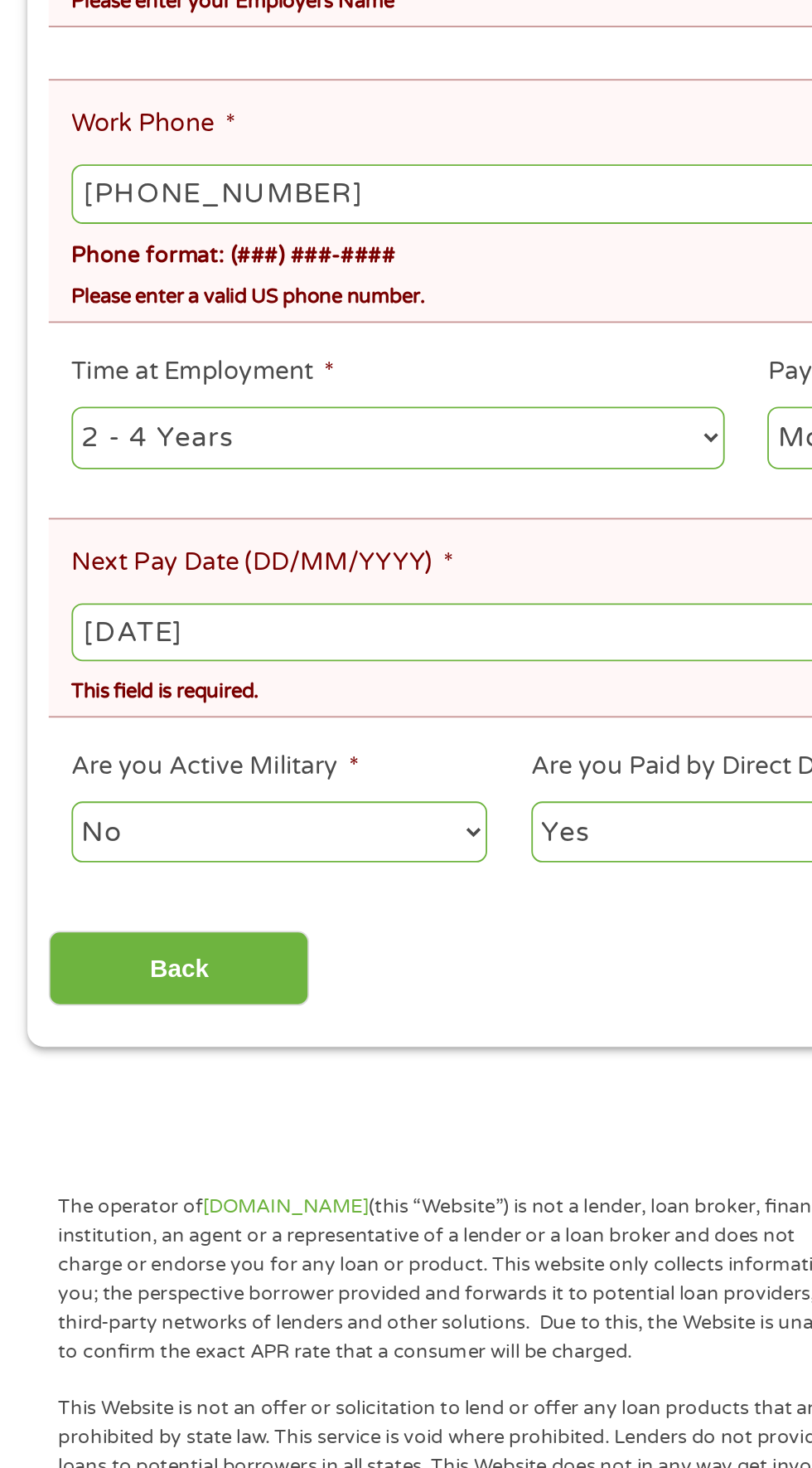
select select "24months"
click at [39, 890] on select "--- Choose one --- 1 Year or less 1 - 2 Years 2 - 4 Years Over 4 Years" at bounding box center [217, 907] width 356 height 34
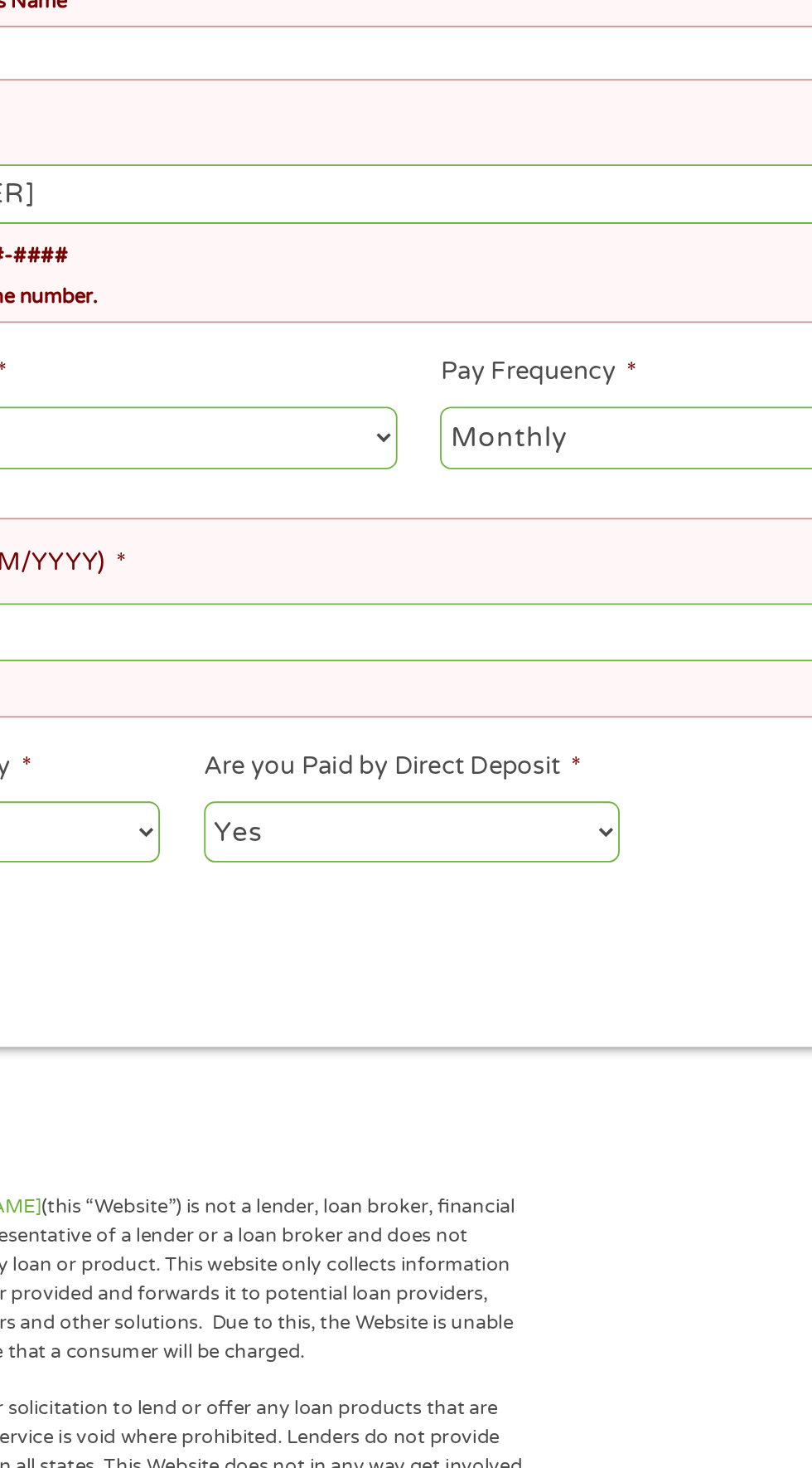
click at [537, 890] on select "--- Choose one --- Every 2 Weeks Every Week Monthly Semi-Monthly" at bounding box center [596, 907] width 356 height 34
click at [418, 890] on select "--- Choose one --- Every 2 Weeks Every Week Monthly Semi-Monthly" at bounding box center [596, 907] width 356 height 34
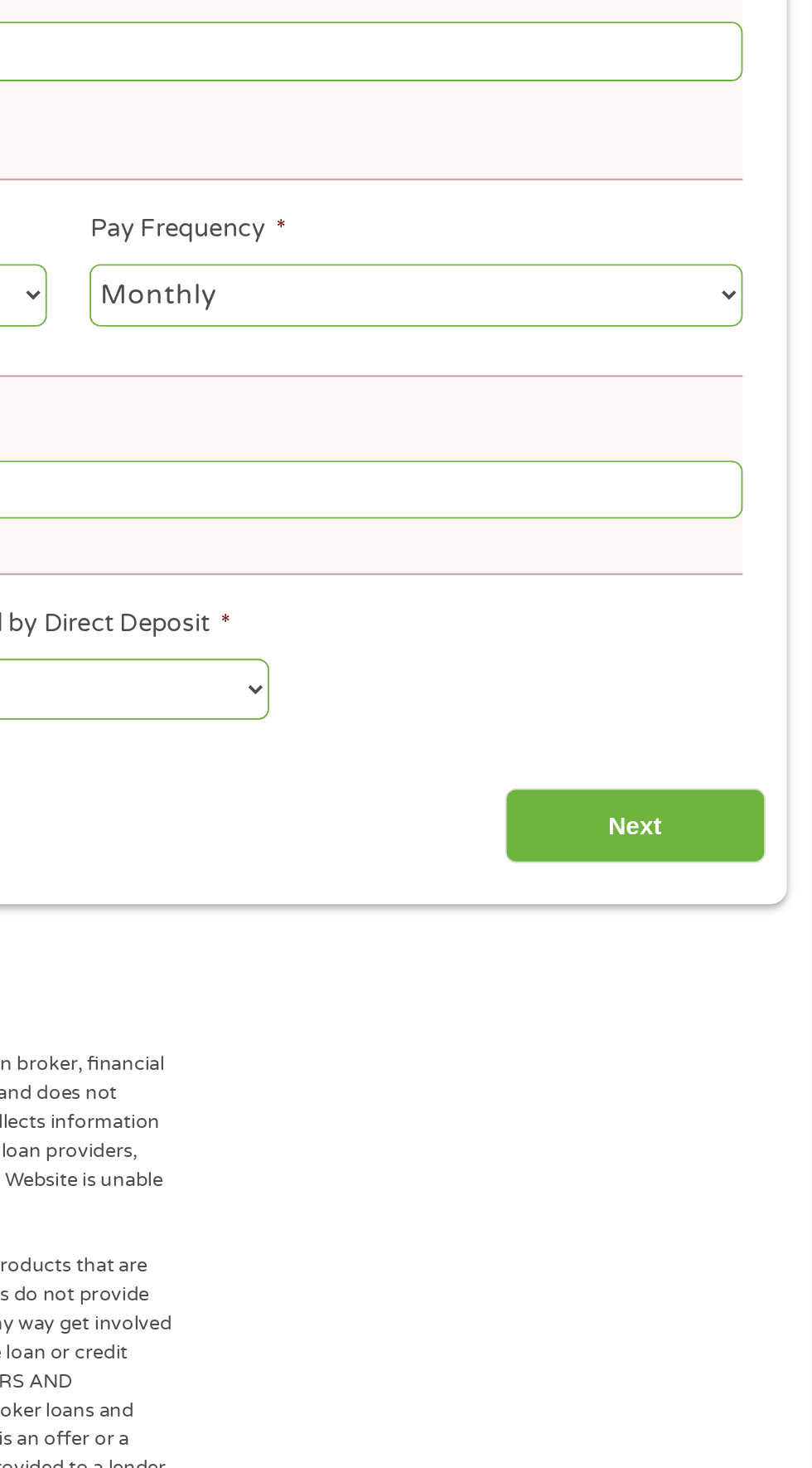
scroll to position [140, 0]
click at [739, 1082] on input "Next" at bounding box center [715, 1102] width 142 height 40
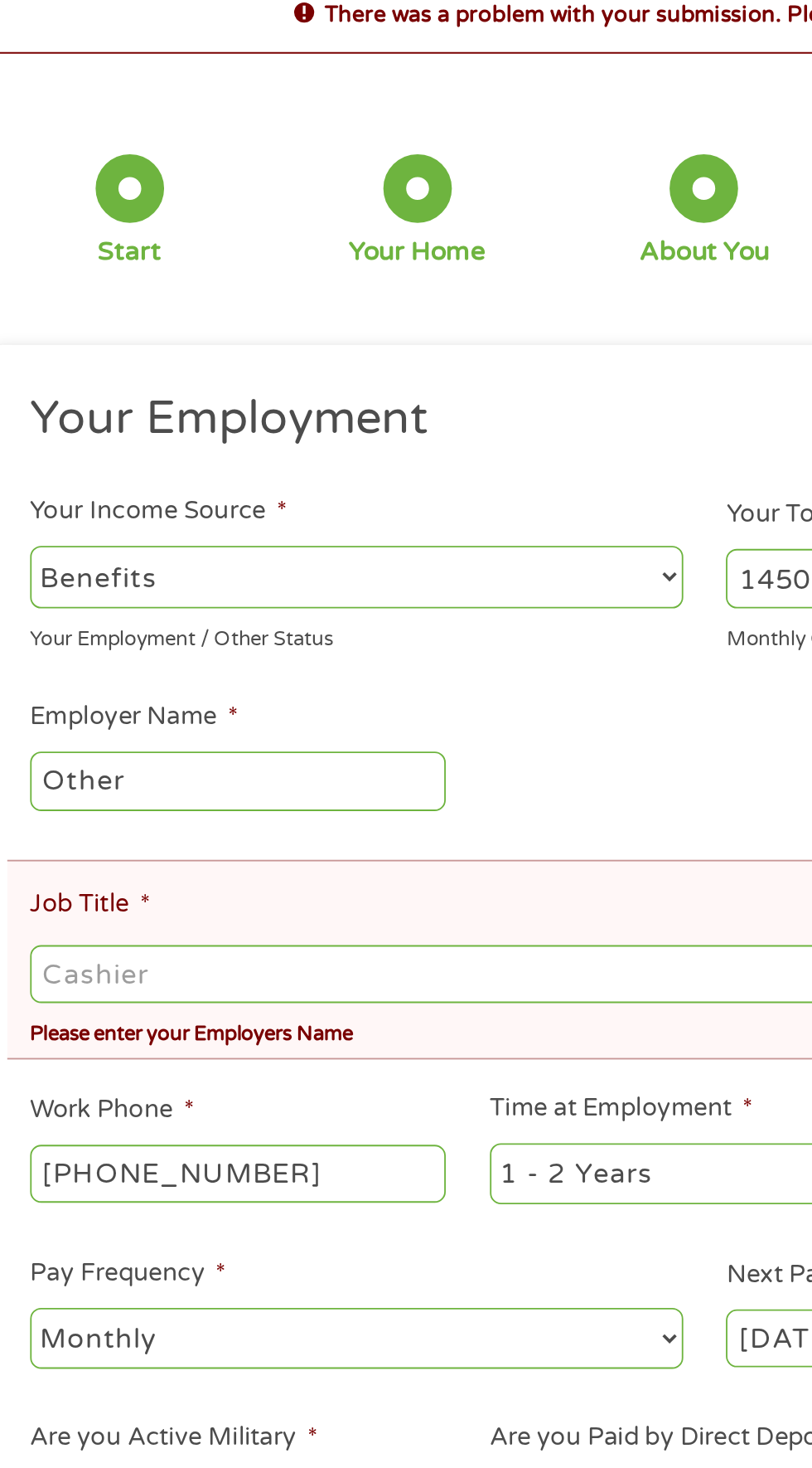
scroll to position [8, 0]
click at [336, 630] on input "Job Title *" at bounding box center [406, 627] width 734 height 32
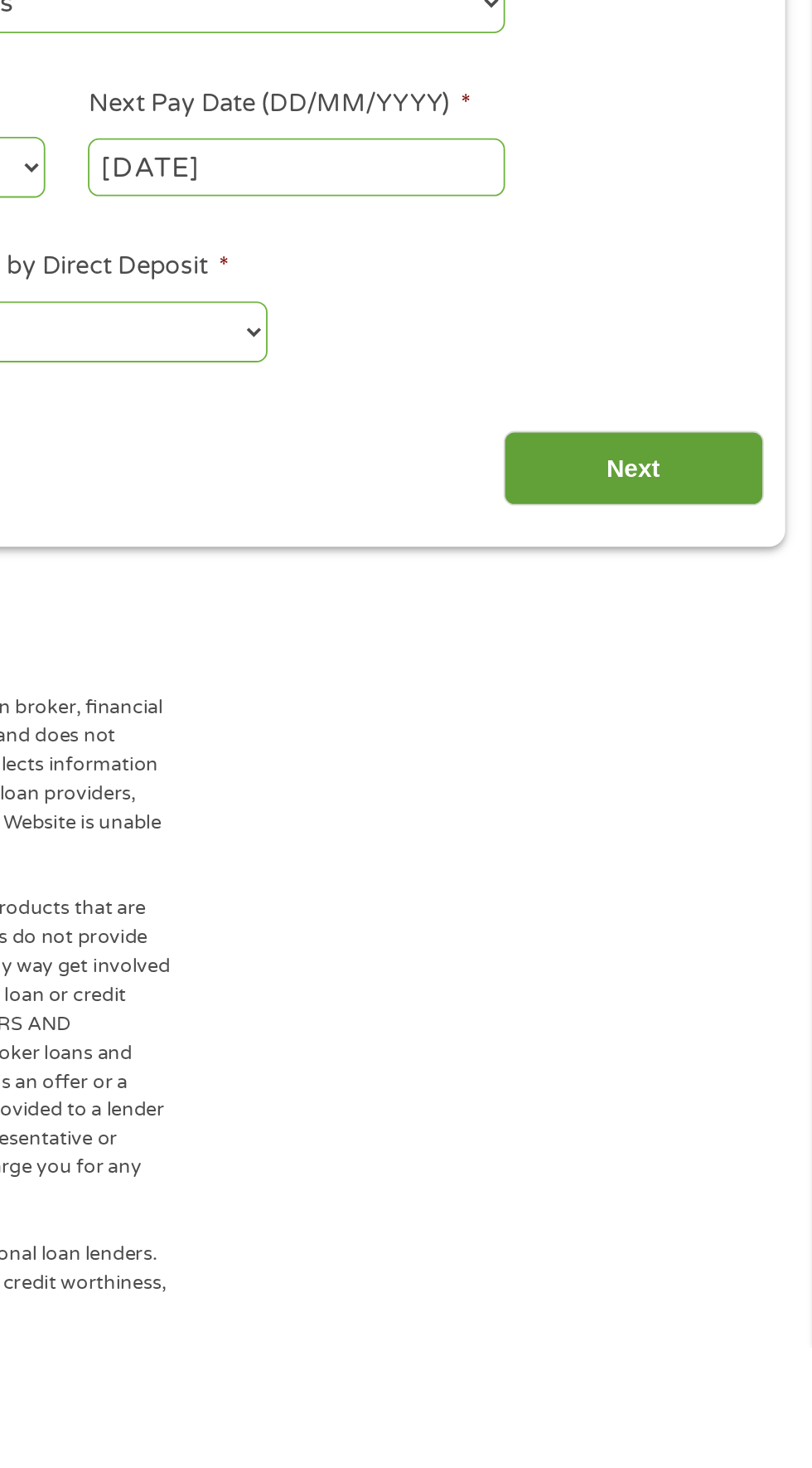
type input "disabled"
click at [736, 982] on input "Next" at bounding box center [715, 990] width 142 height 40
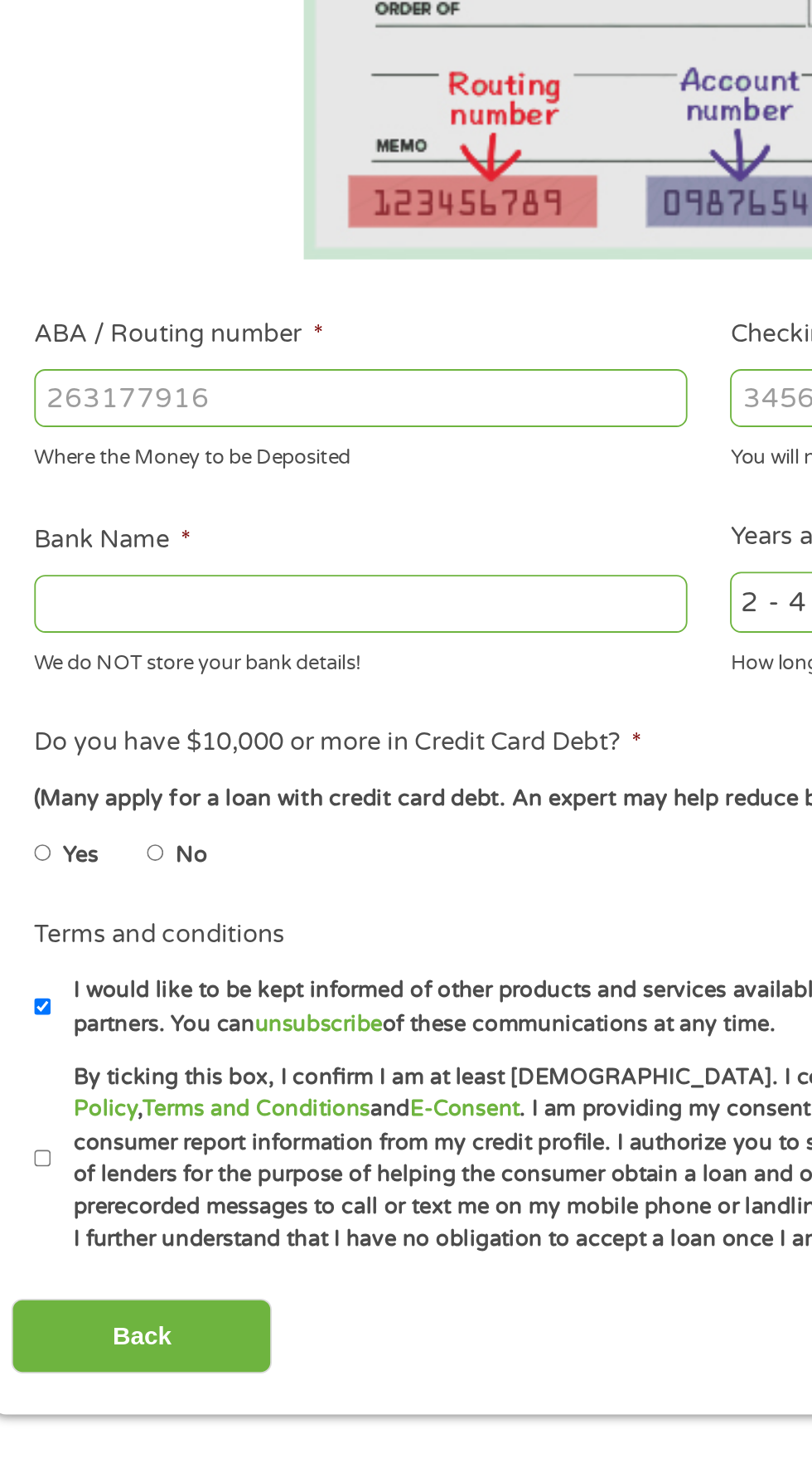
scroll to position [0, 0]
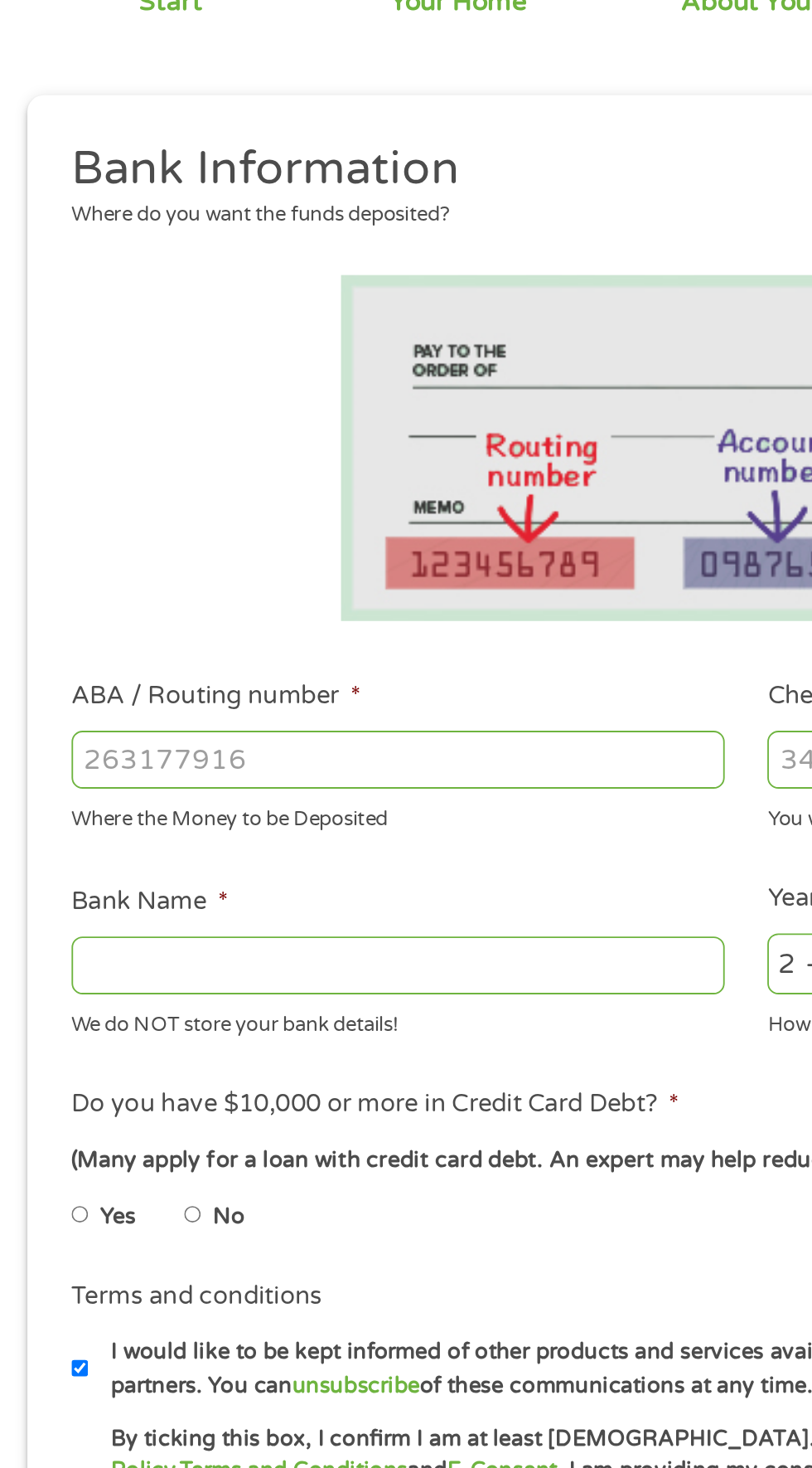
click at [255, 593] on input "ABA / Routing number *" at bounding box center [217, 591] width 356 height 32
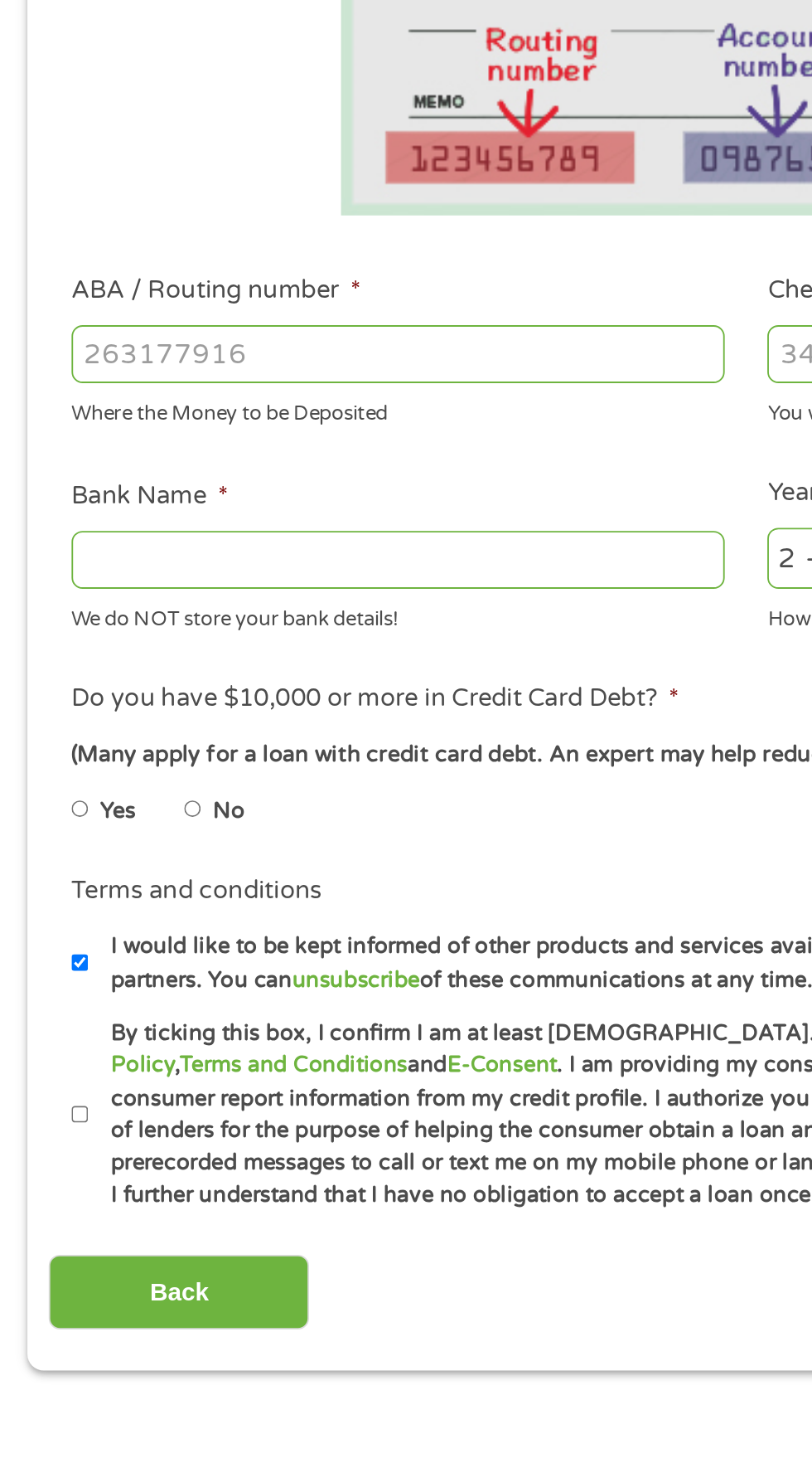
type input "081000210"
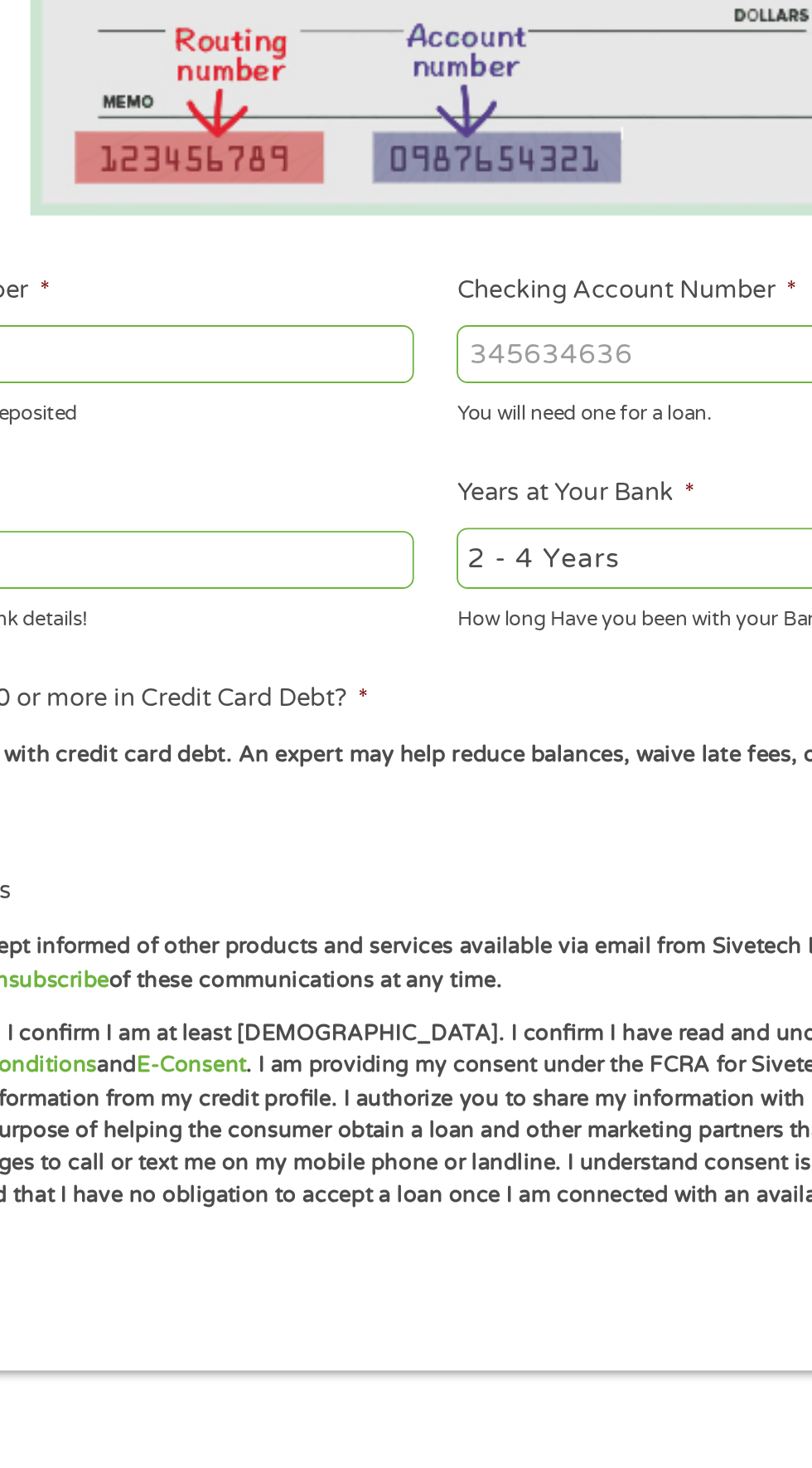
type input "US BANK NA"
type input "081000210"
click at [525, 585] on input "Checking Account Number *" at bounding box center [596, 591] width 356 height 32
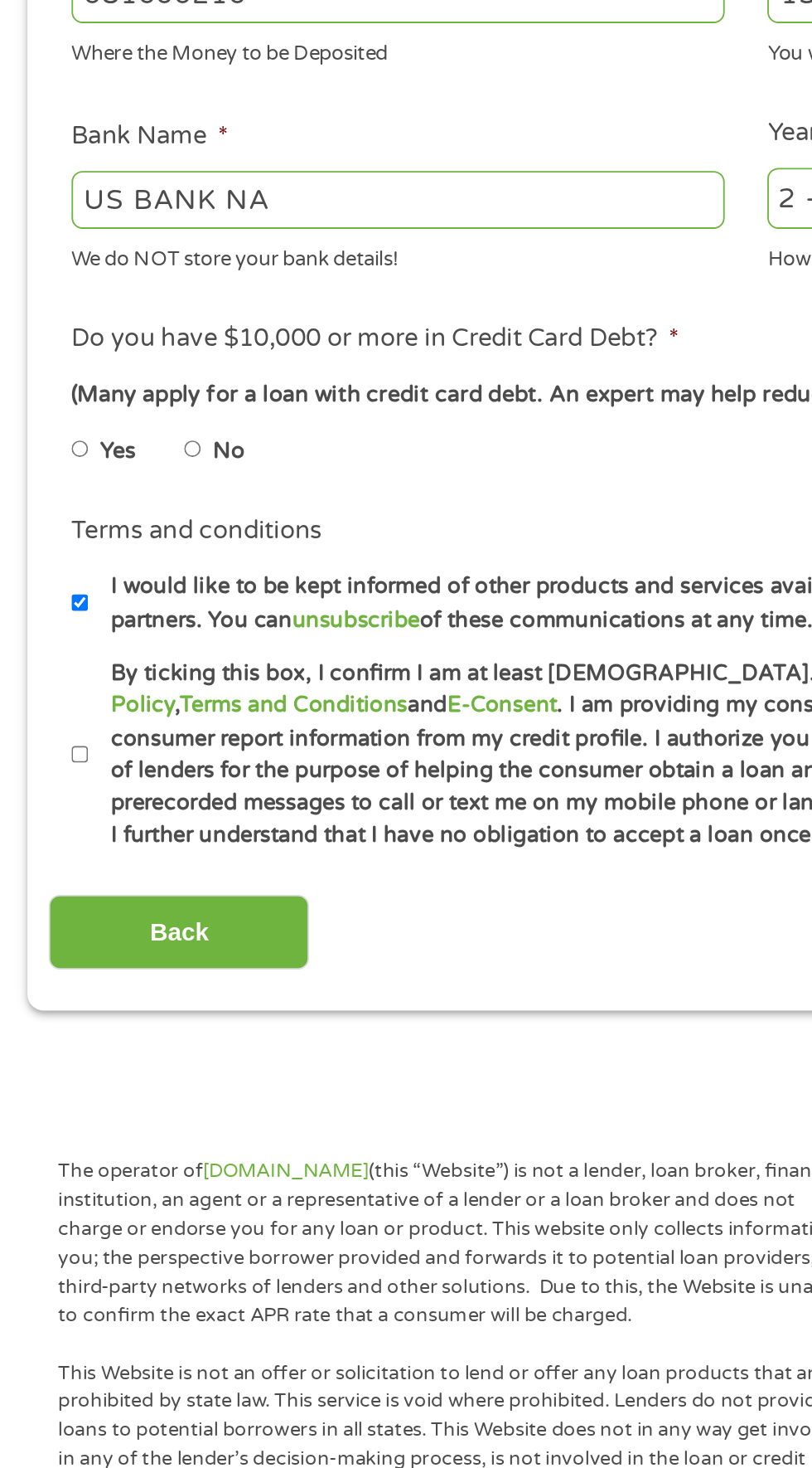
type input "152326870929"
click at [47, 834] on input "Yes" at bounding box center [44, 840] width 10 height 27
radio input "true"
click at [45, 1004] on input "By ticking this box, I confirm I am at least 18 years old. I confirm I have rea…" at bounding box center [44, 1006] width 10 height 27
checkbox input "true"
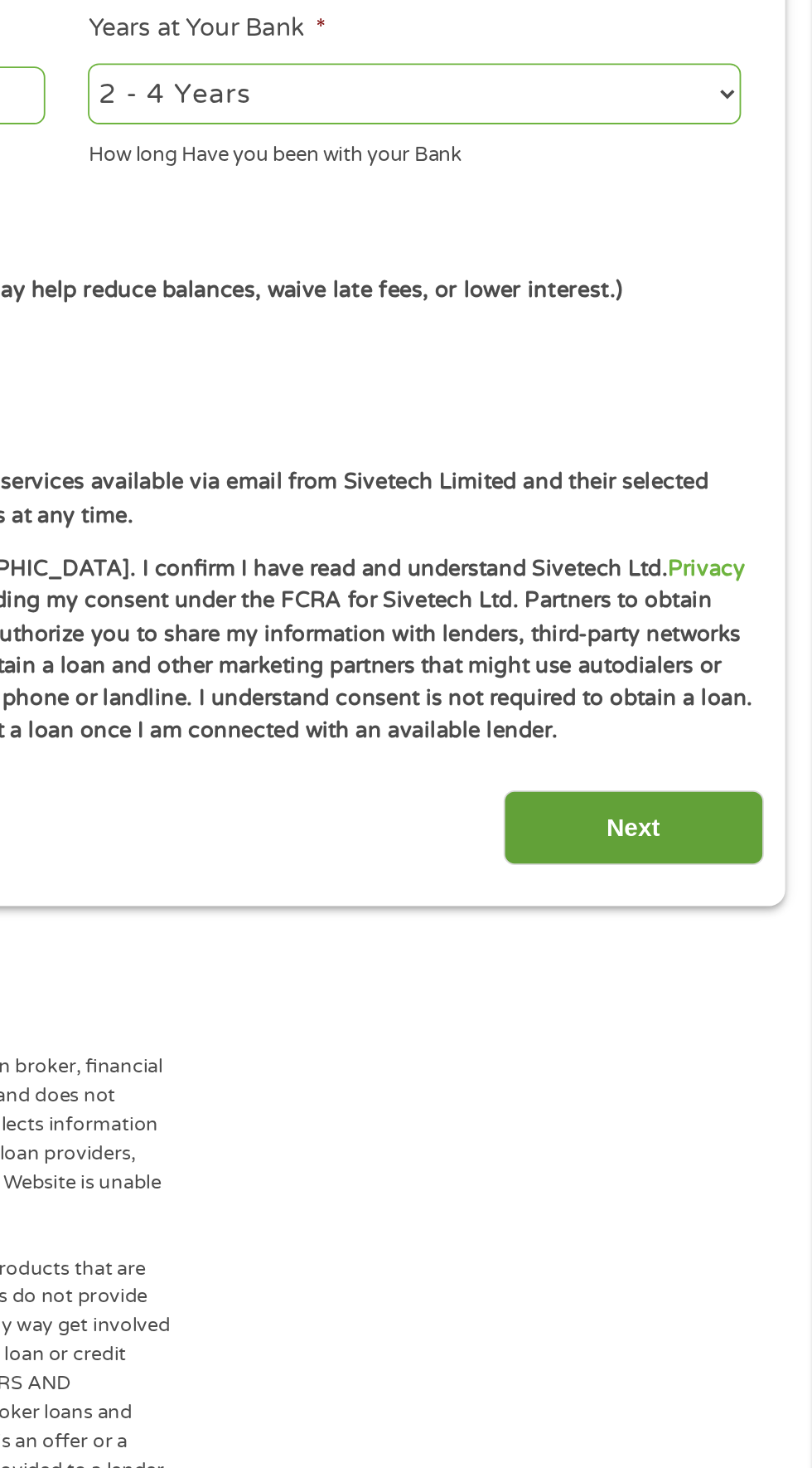
click at [748, 1085] on input "Next" at bounding box center [715, 1102] width 142 height 40
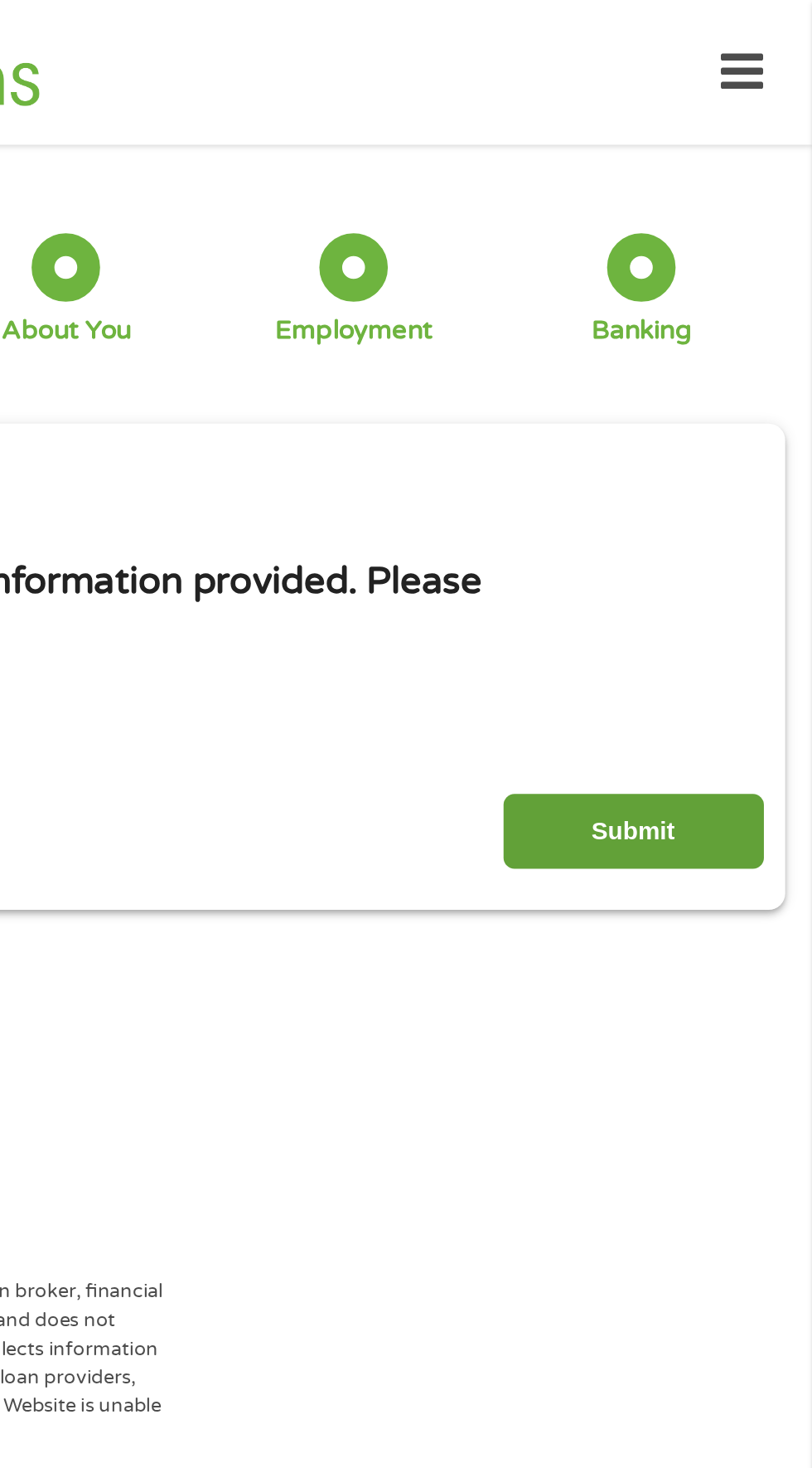
click at [710, 442] on input "Submit" at bounding box center [715, 452] width 142 height 40
